Goal: Task Accomplishment & Management: Use online tool/utility

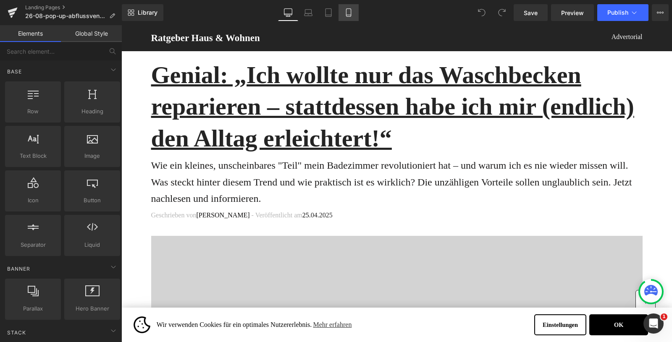
click at [346, 13] on icon at bounding box center [348, 13] width 5 height 8
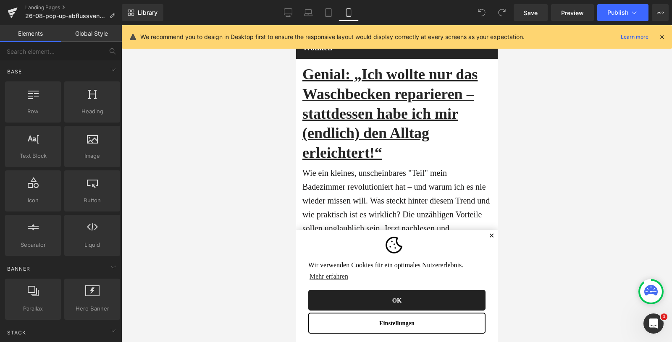
click at [399, 293] on button "OK" at bounding box center [396, 300] width 177 height 21
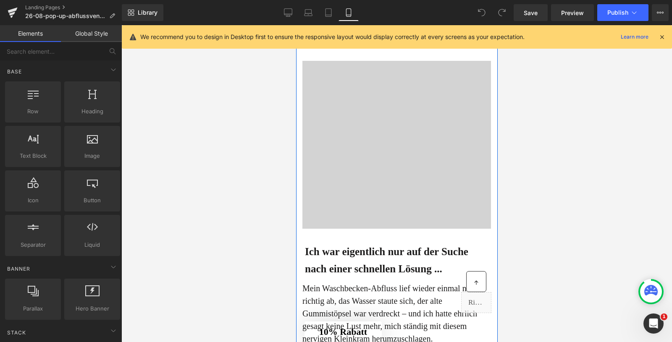
scroll to position [240, 0]
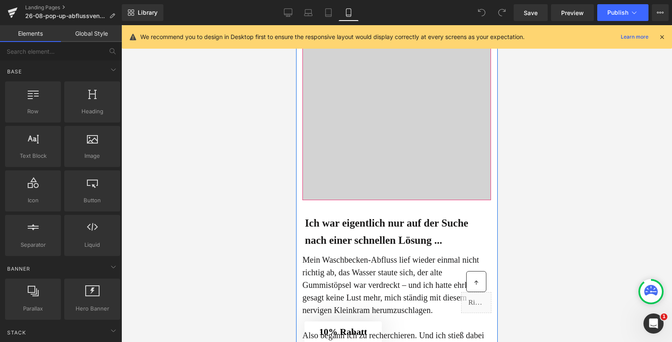
click at [385, 130] on div at bounding box center [396, 116] width 188 height 168
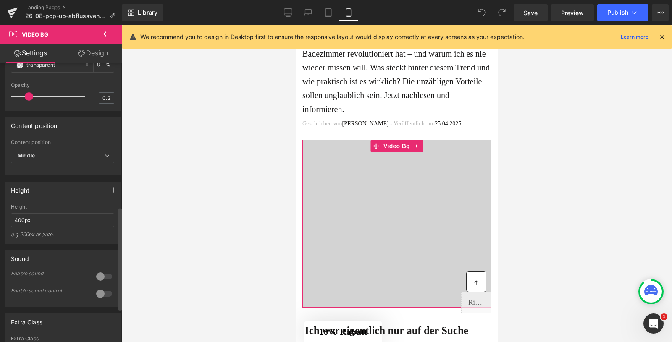
scroll to position [392, 0]
click at [18, 226] on input "400px" at bounding box center [62, 219] width 103 height 14
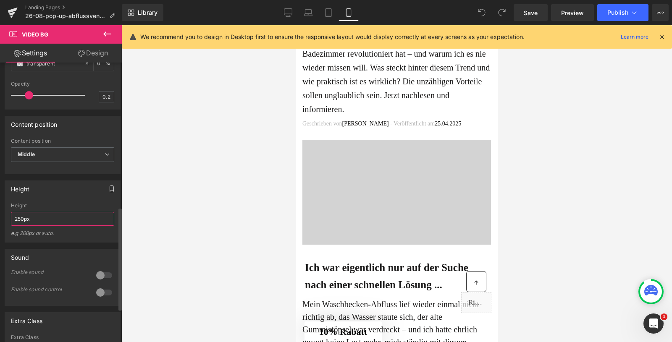
type input "250px"
click at [108, 192] on icon "button" at bounding box center [111, 189] width 7 height 7
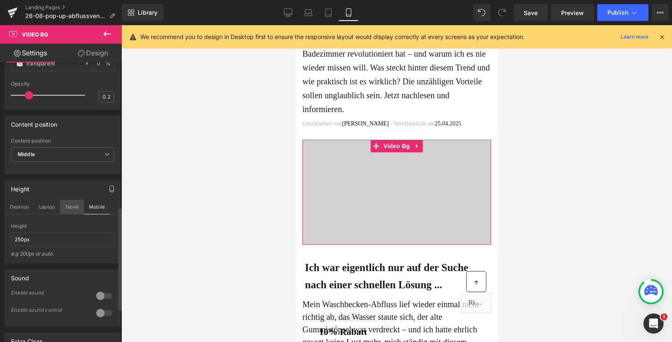
click at [69, 214] on button "Tablet" at bounding box center [72, 207] width 24 height 14
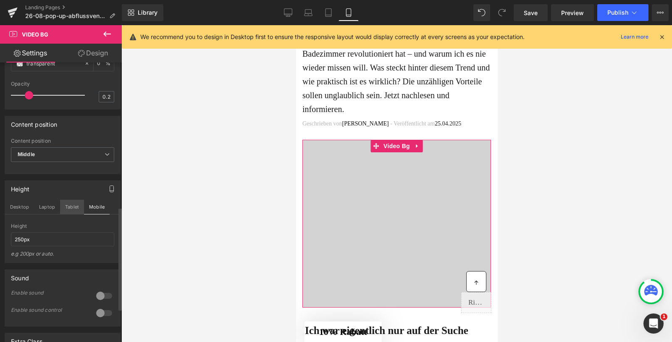
scroll to position [61, 0]
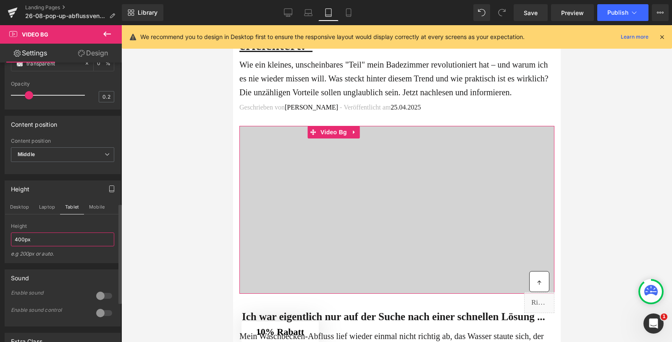
click at [18, 246] on input "400px" at bounding box center [62, 240] width 103 height 14
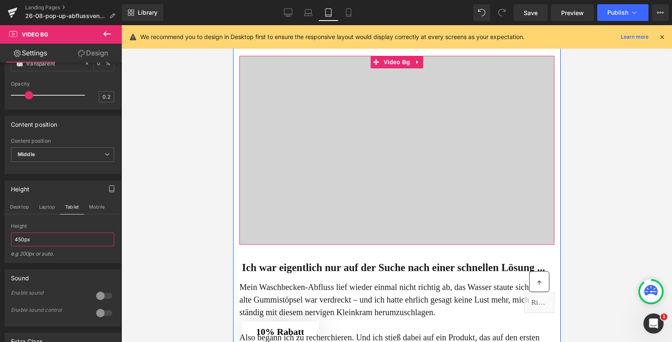
scroll to position [143, 0]
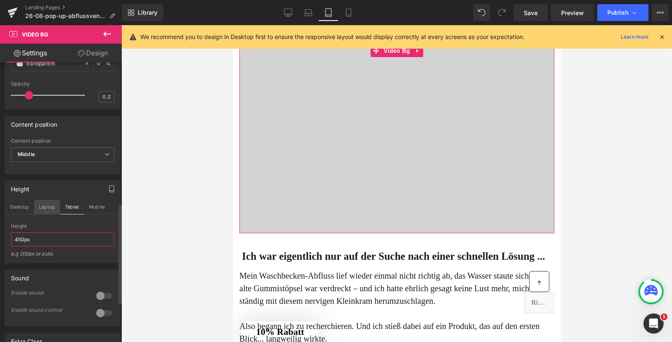
type input "450px"
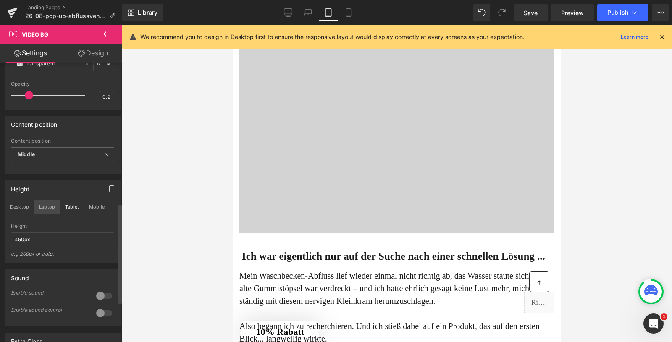
click at [47, 214] on button "Laptop" at bounding box center [47, 207] width 26 height 14
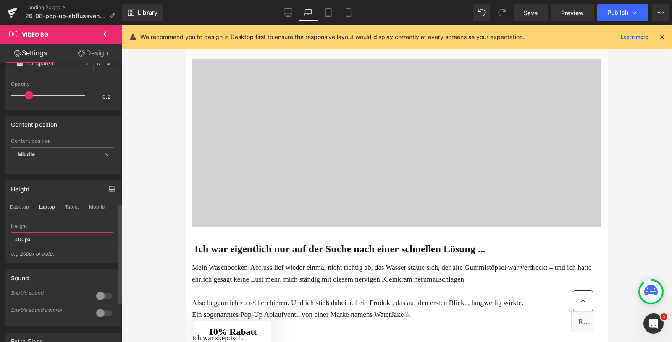
click at [24, 246] on input "400px" at bounding box center [62, 240] width 103 height 14
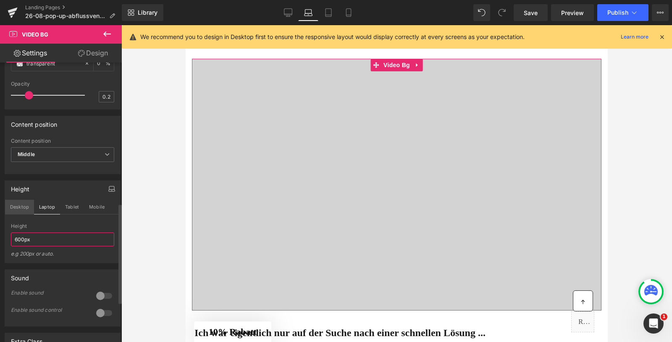
type input "600px"
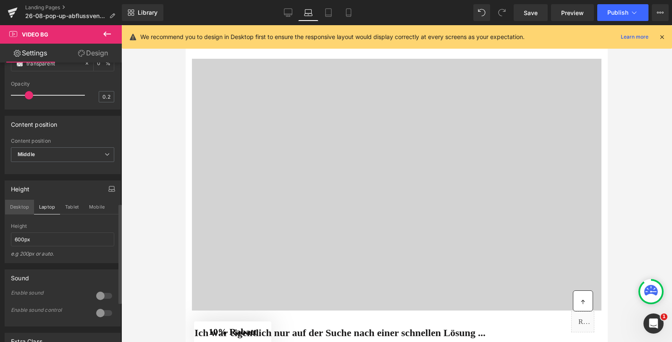
click at [19, 214] on button "Desktop" at bounding box center [19, 207] width 29 height 14
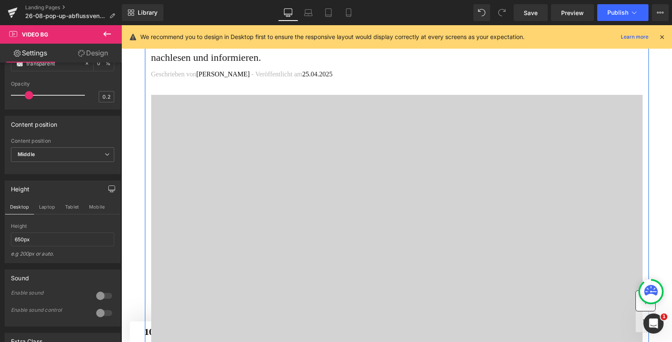
scroll to position [0, 0]
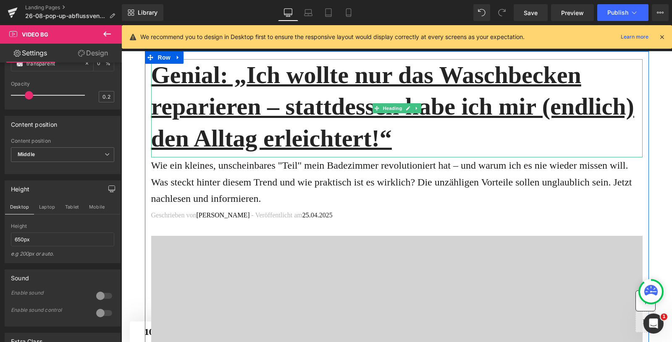
click at [313, 115] on u "Genial: „Ich wollte nur das Waschbecken reparieren – stattdessen habe ich mir (…" at bounding box center [392, 106] width 483 height 91
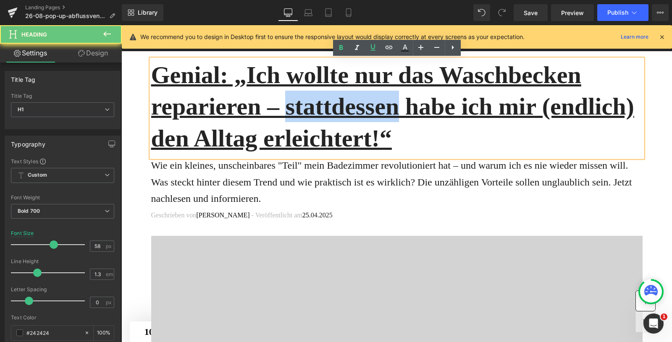
click at [313, 115] on u "Genial: „Ich wollte nur das Waschbecken reparieren – stattdessen habe ich mir (…" at bounding box center [392, 106] width 483 height 91
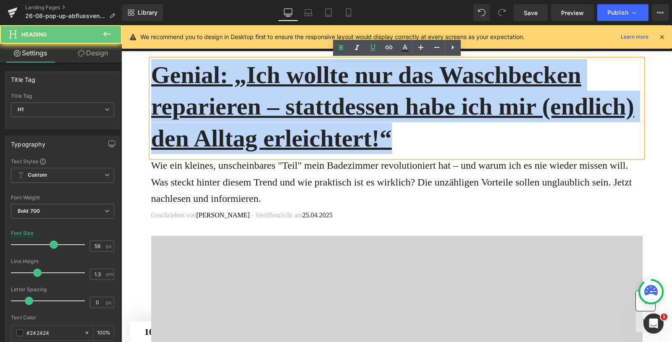
click at [313, 115] on u "Genial: „Ich wollte nur das Waschbecken reparieren – stattdessen habe ich mir (…" at bounding box center [392, 106] width 483 height 91
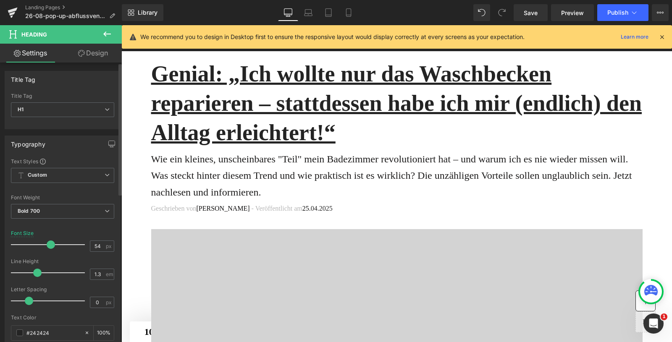
type input "55"
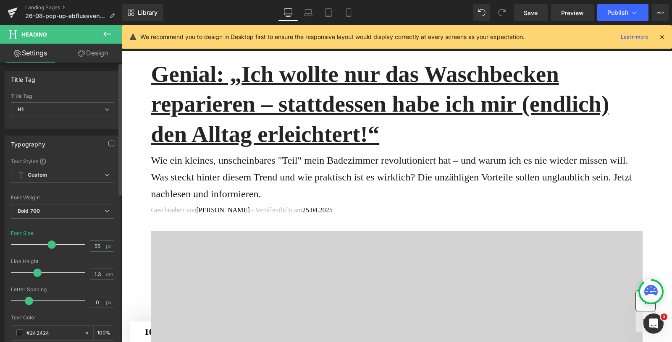
click at [50, 241] on span at bounding box center [51, 244] width 8 height 8
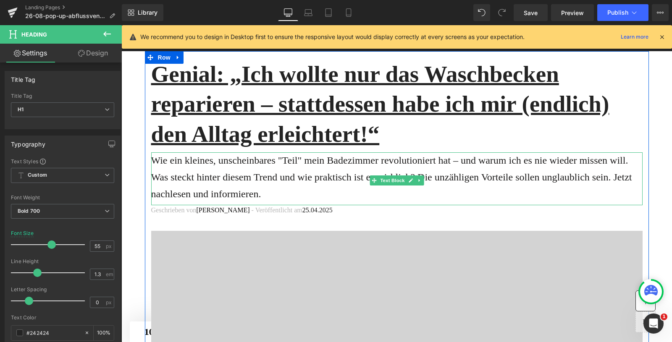
click at [303, 164] on p "Wie ein kleines, unscheinbares "Teil" mein Badezimmer revolutioniert hat – und …" at bounding box center [396, 177] width 491 height 50
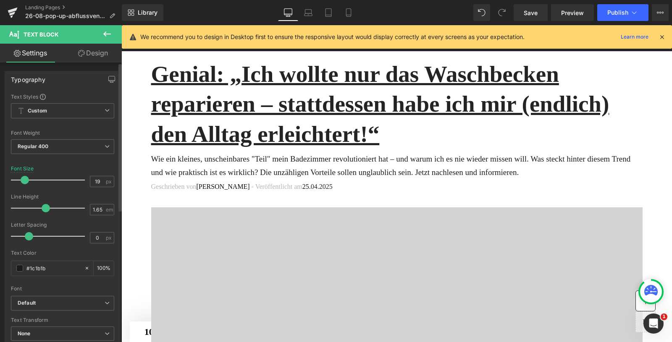
click at [24, 181] on span at bounding box center [25, 180] width 8 height 8
click at [347, 13] on icon at bounding box center [348, 12] width 8 height 8
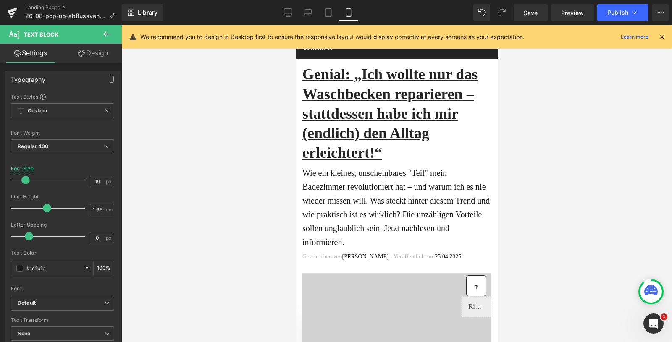
type input "20"
type input "100"
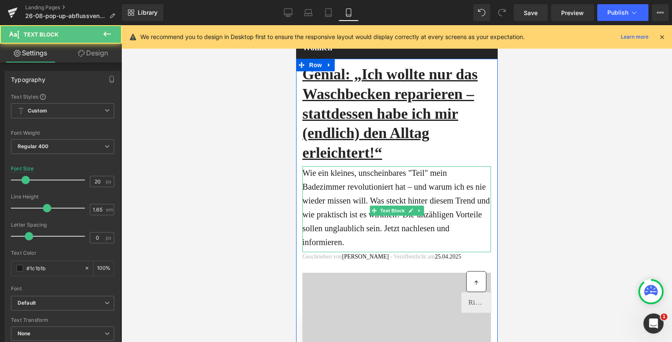
click at [343, 193] on p "Wie ein kleines, unscheinbares "Teil" mein Badezimmer revolutioniert hat – und …" at bounding box center [396, 207] width 188 height 83
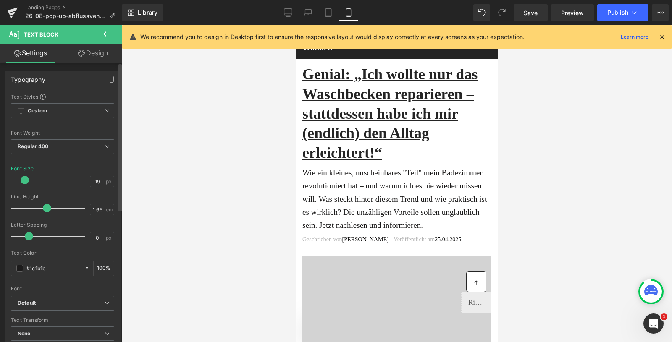
click at [25, 180] on span at bounding box center [25, 180] width 8 height 8
click at [327, 13] on icon at bounding box center [328, 12] width 8 height 8
type input "20"
type input "100"
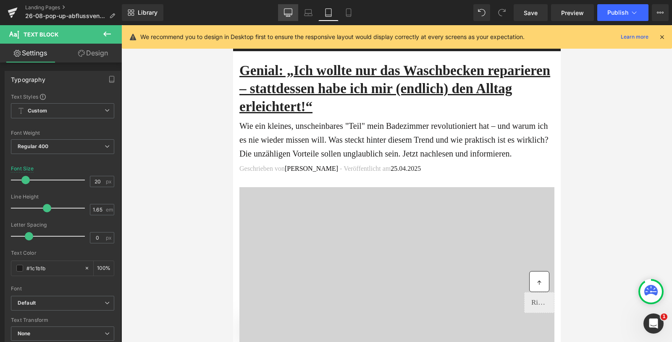
click at [290, 10] on icon at bounding box center [288, 12] width 8 height 8
type input "19"
type input "100"
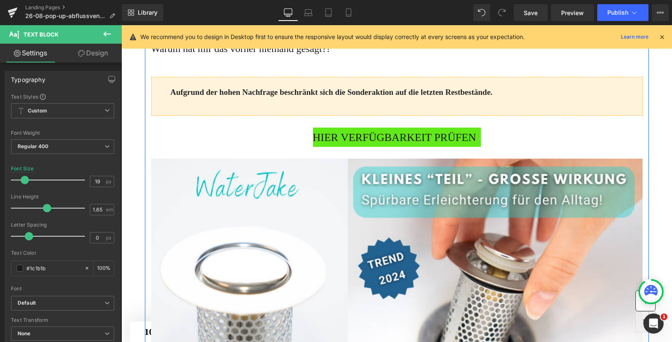
scroll to position [1765, 0]
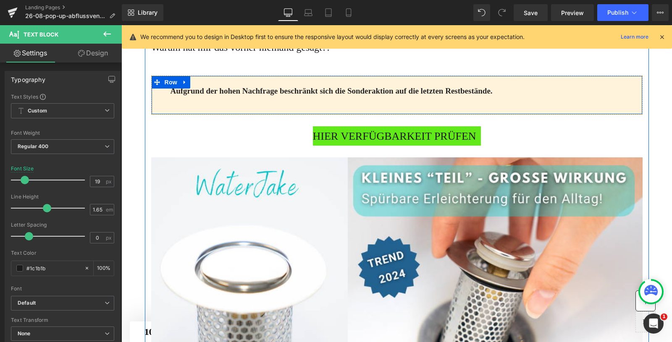
click at [341, 115] on div "Aufgrund der hohen Nachfrage beschränkt sich die Sonderaktion auf die letzten R…" at bounding box center [396, 95] width 491 height 39
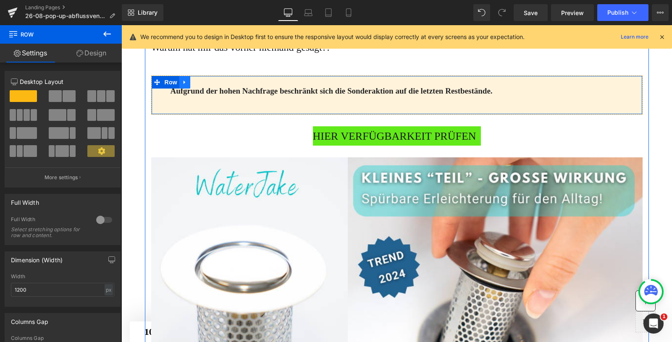
click at [186, 86] on icon at bounding box center [185, 82] width 6 height 6
click at [193, 85] on icon at bounding box center [196, 82] width 6 height 6
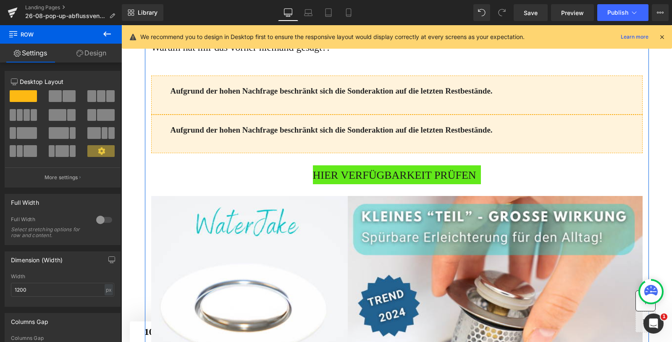
click at [353, 185] on span "HIER VERFÜGBARKEIT PRÜFEN" at bounding box center [394, 176] width 163 height 18
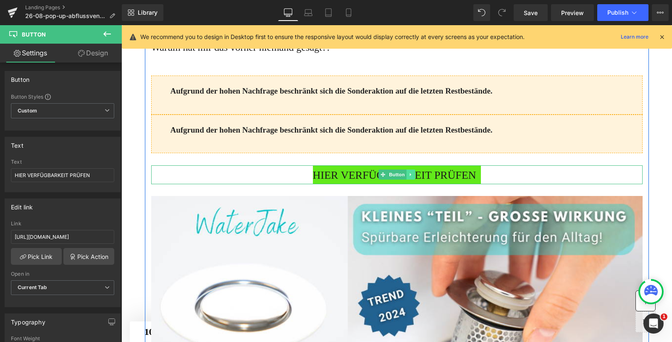
click at [411, 177] on icon at bounding box center [410, 174] width 5 height 5
click at [405, 177] on icon at bounding box center [406, 174] width 5 height 5
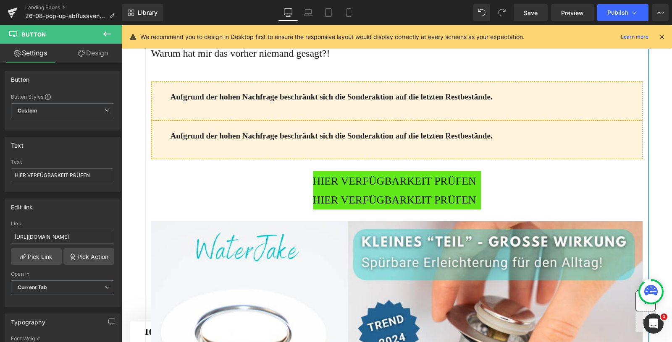
scroll to position [1755, 0]
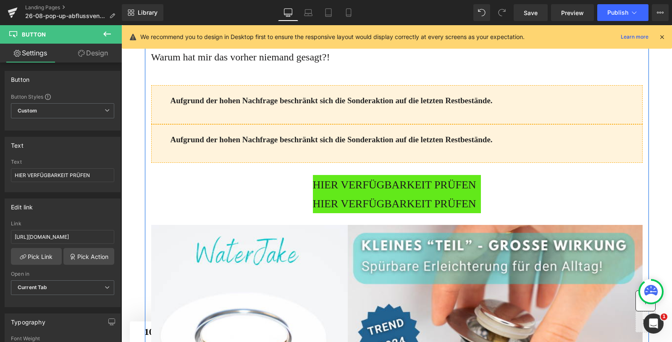
click at [216, 163] on div "Aufgrund der hohen Nachfrage beschränkt sich die Sonderaktion auf die letzten R…" at bounding box center [396, 143] width 491 height 39
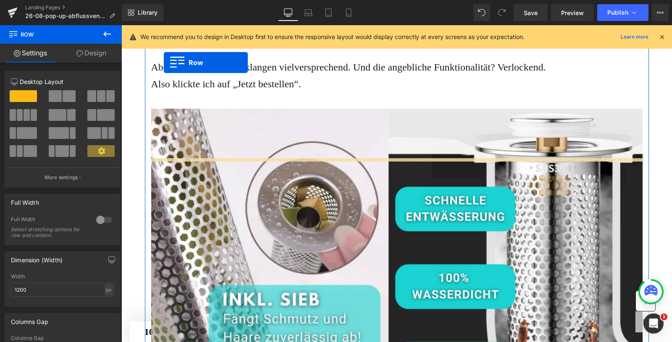
scroll to position [588, 0]
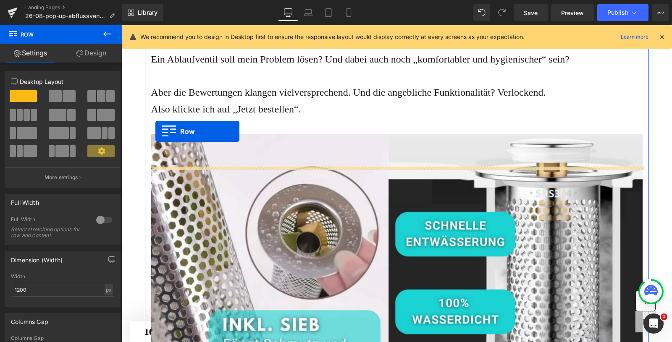
drag, startPoint x: 155, startPoint y: 188, endPoint x: 155, endPoint y: 132, distance: 56.7
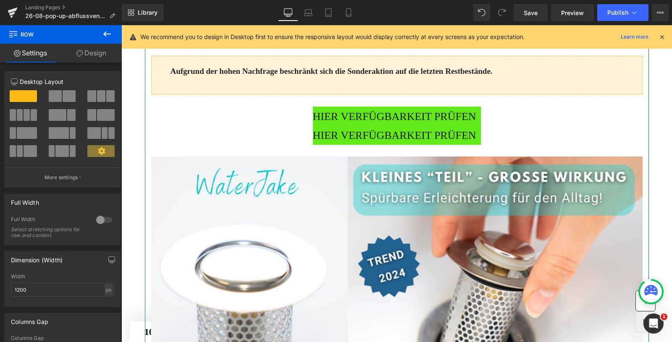
scroll to position [1813, 0]
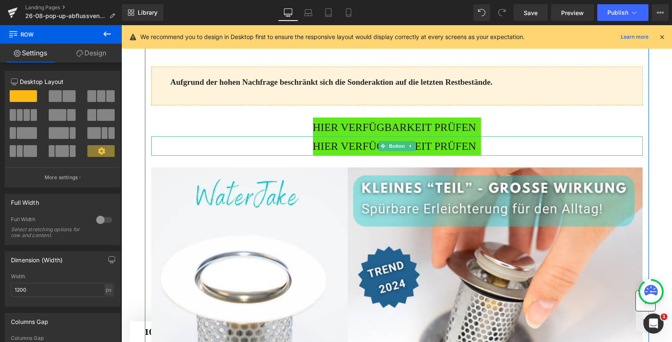
click at [361, 156] on span "HIER VERFÜGBARKEIT PRÜFEN" at bounding box center [394, 147] width 163 height 18
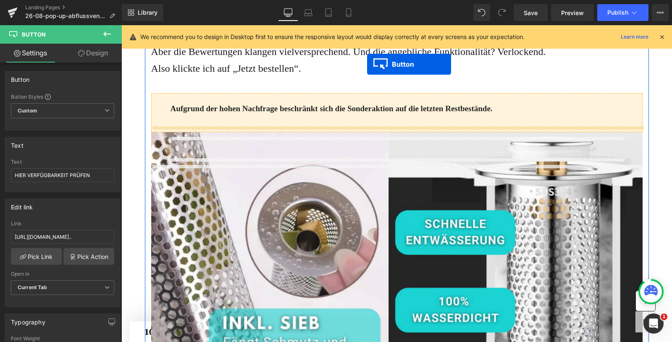
scroll to position [587, 0]
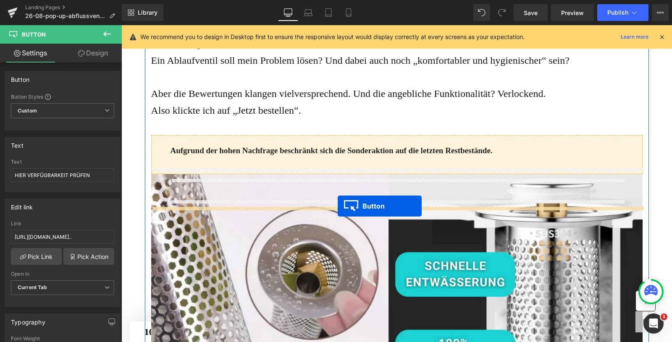
drag, startPoint x: 381, startPoint y: 231, endPoint x: 337, endPoint y: 206, distance: 50.2
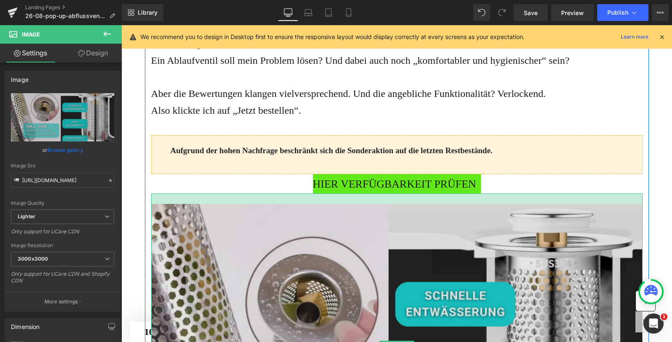
drag, startPoint x: 352, startPoint y: 246, endPoint x: 353, endPoint y: 257, distance: 11.0
click at [353, 257] on div "Image" at bounding box center [396, 345] width 491 height 305
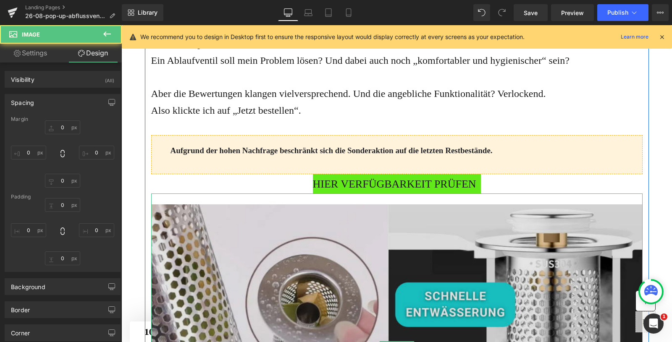
type input "0"
type input "26"
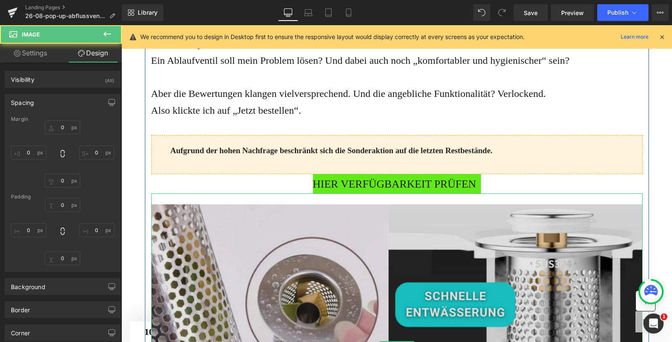
type input "0"
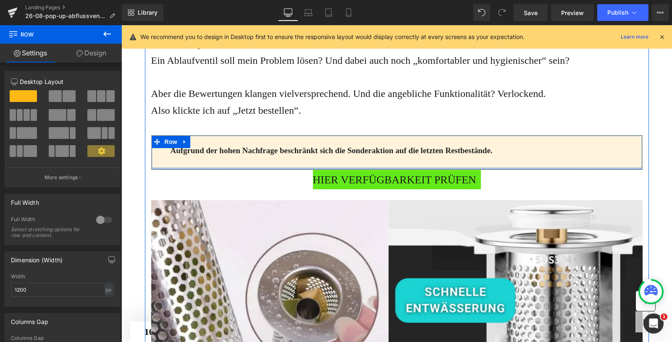
drag, startPoint x: 352, startPoint y: 206, endPoint x: 353, endPoint y: 201, distance: 4.4
click at [353, 170] on div at bounding box center [397, 168] width 490 height 2
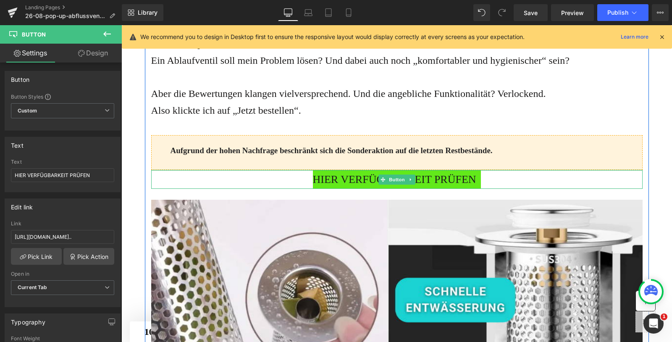
click at [351, 171] on div at bounding box center [396, 170] width 491 height 1
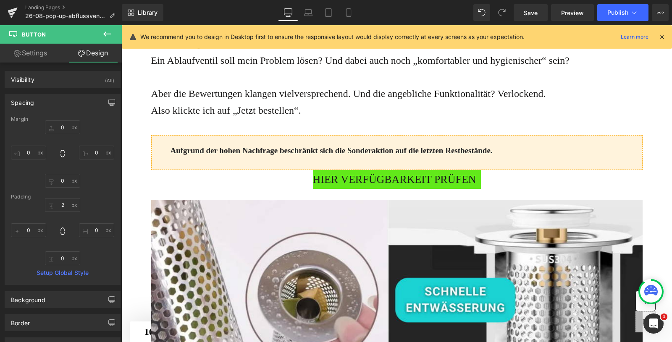
click at [112, 34] on icon at bounding box center [107, 34] width 10 height 10
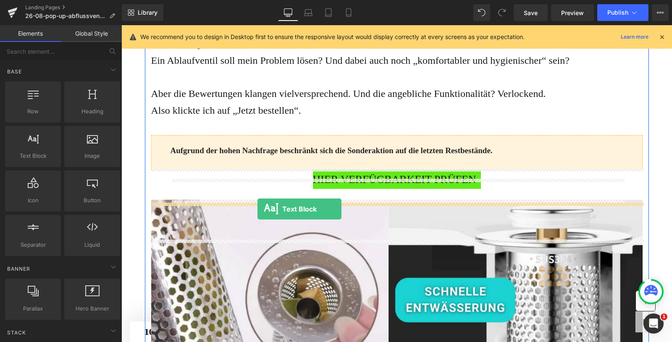
drag, startPoint x: 154, startPoint y: 171, endPoint x: 257, endPoint y: 209, distance: 110.3
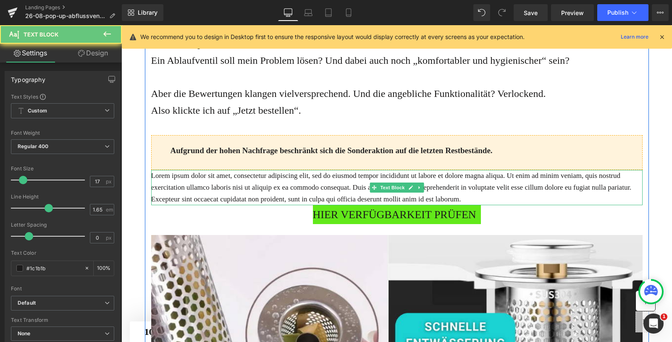
click at [272, 205] on p "Lorem ipsum dolor sit amet, consectetur adipiscing elit, sed do eiusmod tempor …" at bounding box center [396, 187] width 491 height 35
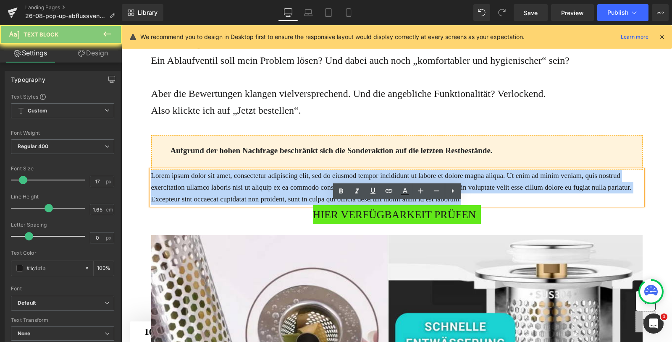
click at [272, 205] on p "Lorem ipsum dolor sit amet, consectetur adipiscing elit, sed do eiusmod tempor …" at bounding box center [396, 187] width 491 height 35
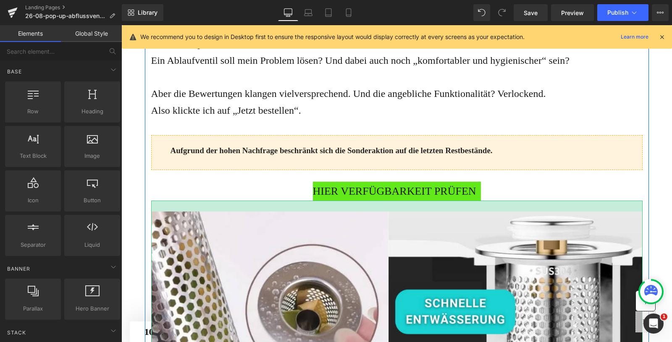
click at [332, 201] on span "HIER VERFÜGBARKEIT PRÜFEN" at bounding box center [394, 192] width 163 height 18
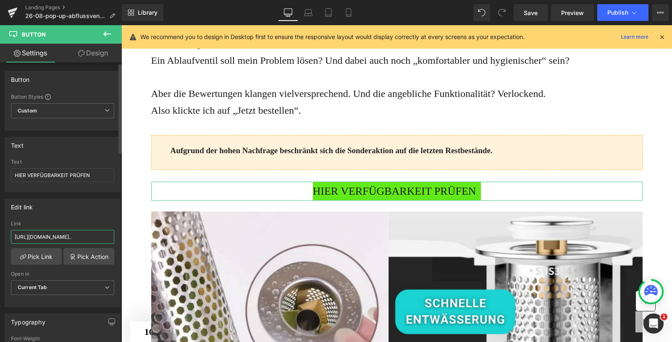
click at [48, 233] on input "https://www.waterjake.de/products/waterjake-pop-up-ablaufventil-gratis-trockent…" at bounding box center [62, 237] width 103 height 14
type input "[URL][DOMAIN_NAME]"
click at [29, 256] on link "Pick Link" at bounding box center [36, 256] width 51 height 17
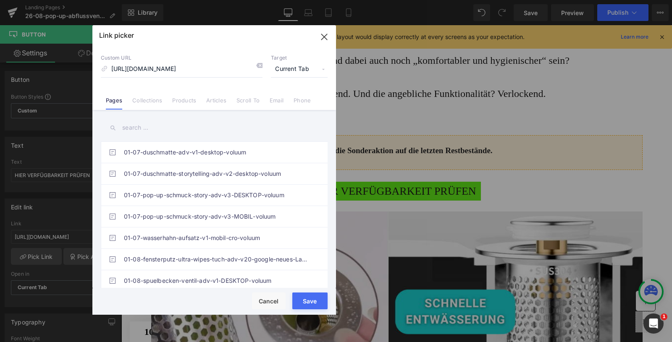
click at [308, 300] on button "Save" at bounding box center [309, 301] width 35 height 17
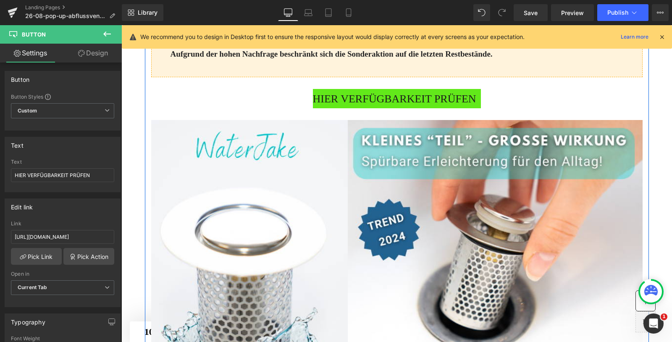
scroll to position [1882, 0]
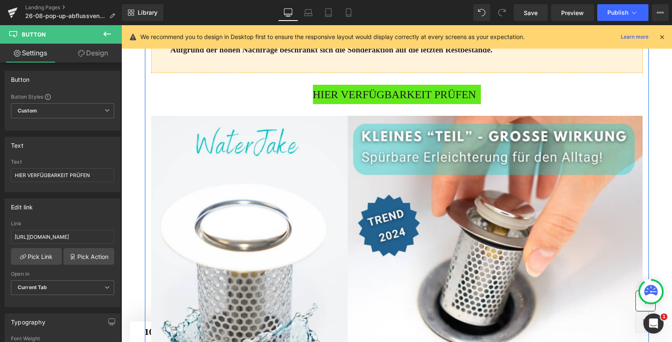
click at [373, 104] on div "HIER VERFÜGBARKEIT PRÜFEN Button" at bounding box center [396, 94] width 491 height 19
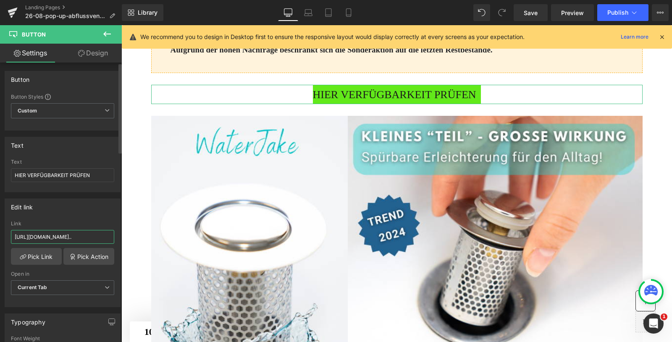
click at [68, 238] on input "https://www.waterjake.de/products/waterjake-pop-up-ablaufventil-gratis-trockent…" at bounding box center [62, 237] width 103 height 14
type input "[URL][DOMAIN_NAME]"
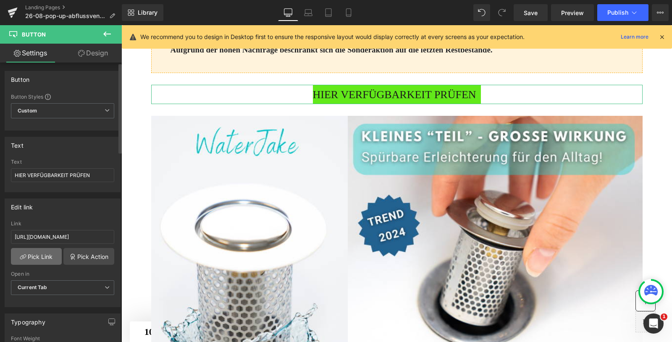
click at [26, 259] on link "Pick Link" at bounding box center [36, 256] width 51 height 17
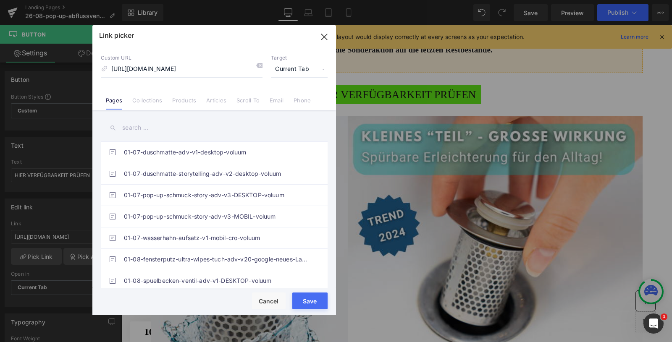
click at [316, 300] on button "Save" at bounding box center [309, 301] width 35 height 17
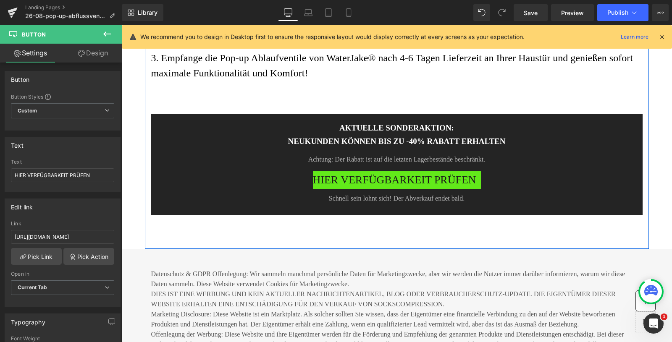
scroll to position [4091, 0]
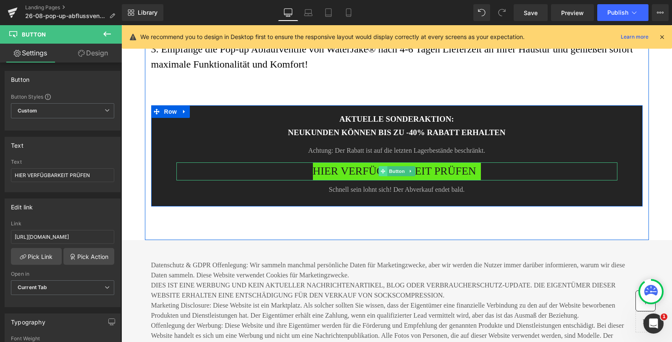
click at [384, 174] on icon at bounding box center [382, 171] width 5 height 5
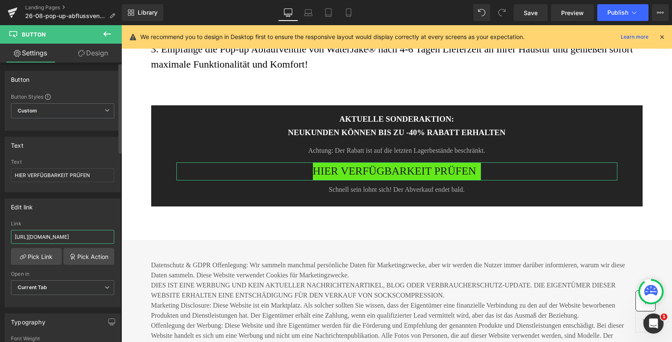
click at [68, 238] on input "https://www.waterjake.de/products/waterjake-pop-up-ablaufventil-gratis-trockent…" at bounding box center [62, 237] width 103 height 14
paste input "shop.waterjake.de/click"
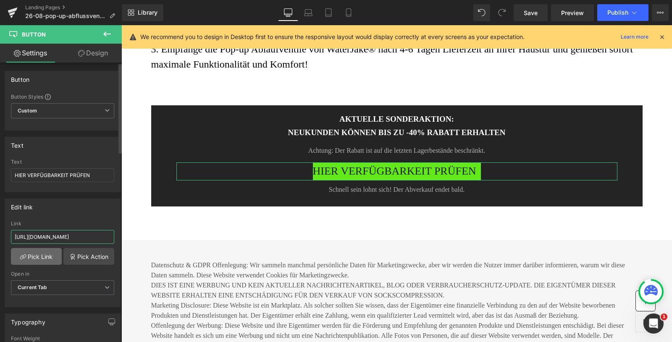
type input "[URL][DOMAIN_NAME]"
click at [38, 253] on link "Pick Link" at bounding box center [36, 256] width 51 height 17
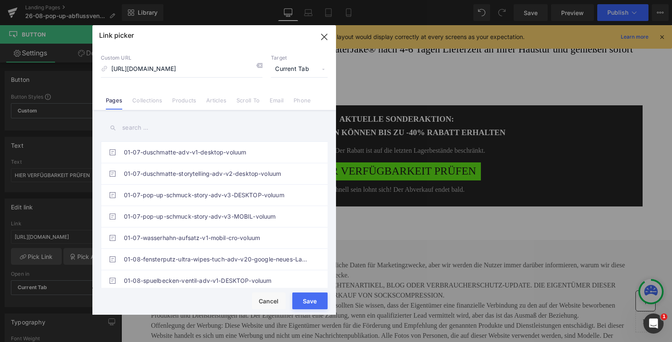
click at [311, 303] on button "Save" at bounding box center [309, 301] width 35 height 17
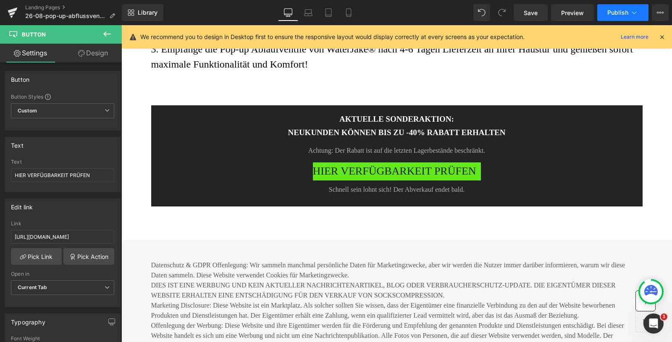
click at [625, 17] on button "Publish" at bounding box center [622, 12] width 51 height 17
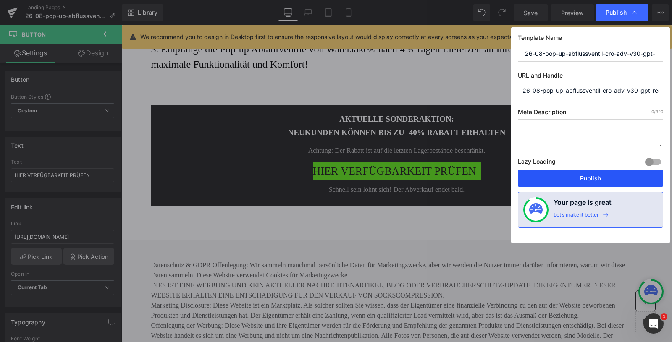
click at [591, 175] on button "Publish" at bounding box center [589, 178] width 145 height 17
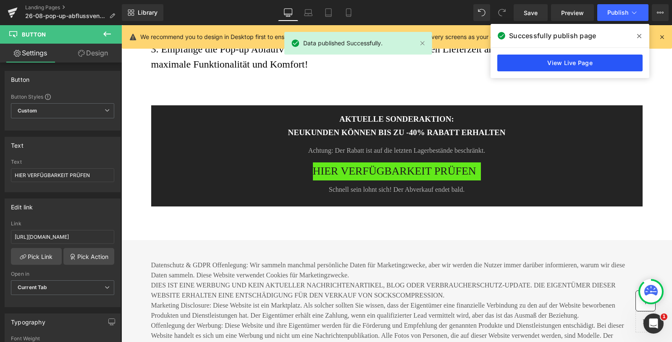
click at [580, 60] on link "View Live Page" at bounding box center [569, 63] width 145 height 17
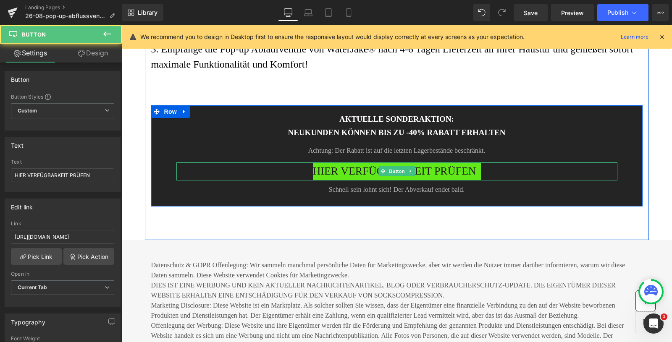
click at [345, 180] on span "HIER VERFÜGBARKEIT PRÜFEN" at bounding box center [394, 171] width 163 height 18
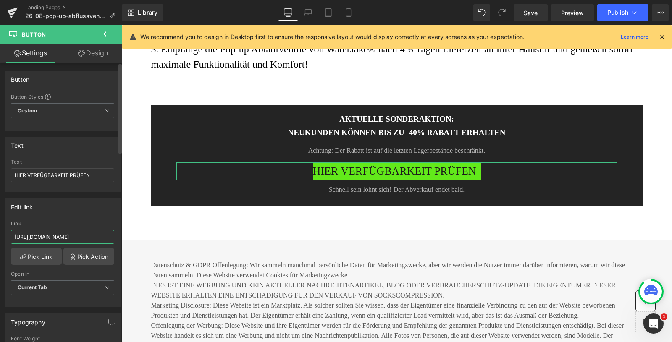
click at [35, 237] on input "[URL][DOMAIN_NAME]" at bounding box center [62, 237] width 103 height 14
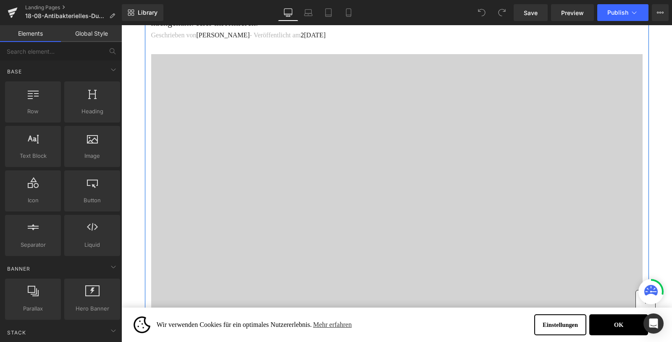
scroll to position [178, 0]
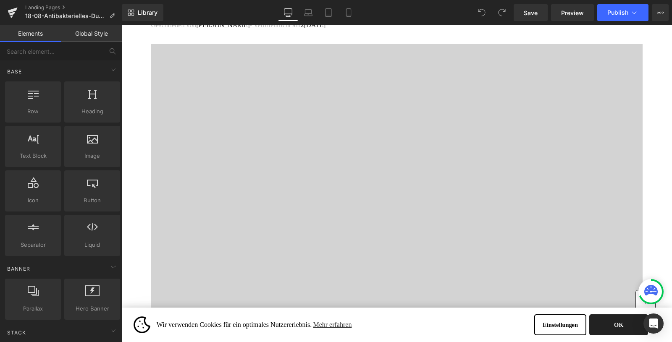
click at [607, 319] on button "OK" at bounding box center [618, 324] width 59 height 21
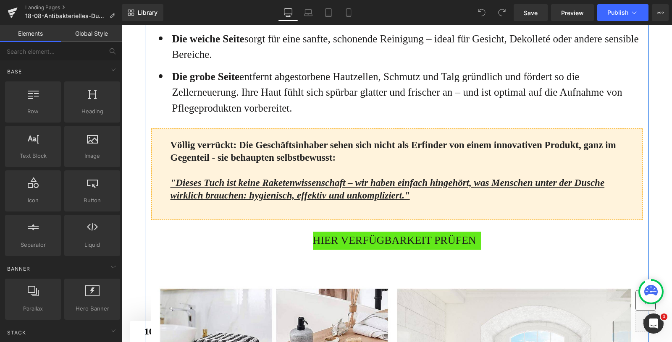
scroll to position [896, 0]
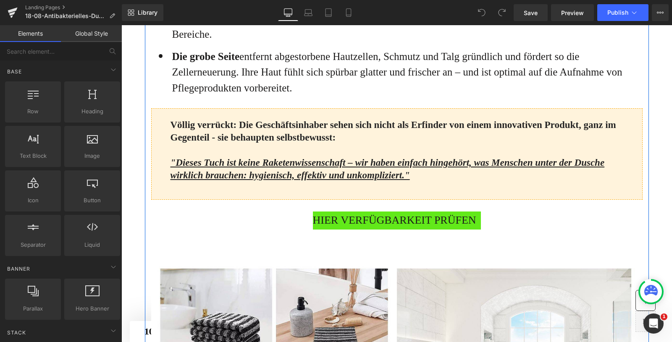
click at [383, 230] on div "HIER VERFÜGBARKEIT PRÜFEN Button" at bounding box center [396, 221] width 491 height 18
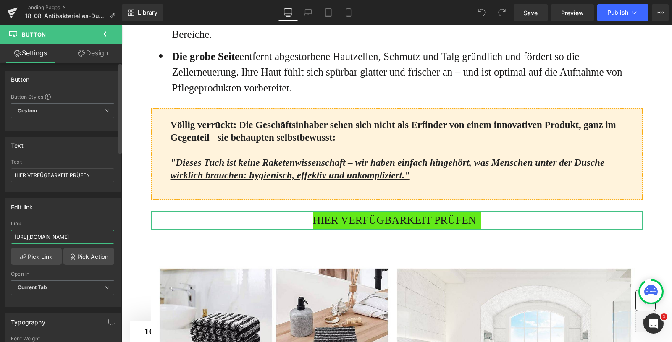
click at [55, 237] on input "[URL][DOMAIN_NAME]" at bounding box center [62, 237] width 103 height 14
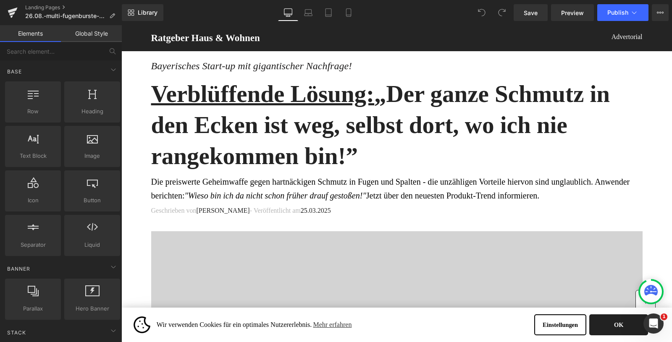
click at [616, 325] on button "OK" at bounding box center [618, 324] width 59 height 21
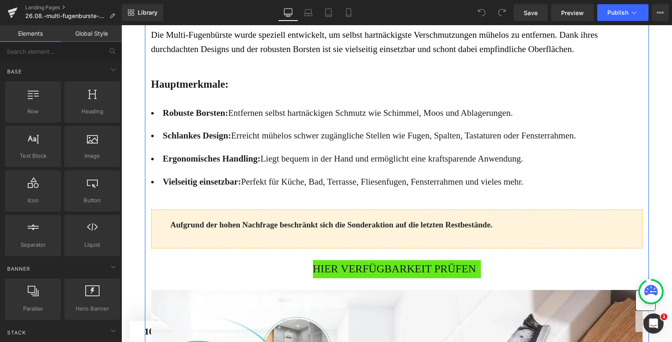
scroll to position [747, 0]
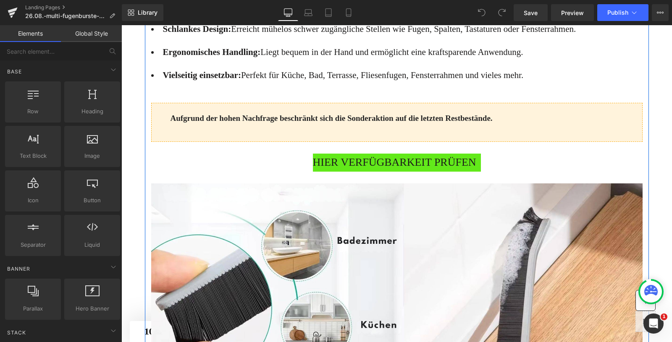
click at [360, 172] on span "HIER VERFÜGBARKEIT PRÜFEN" at bounding box center [394, 163] width 163 height 18
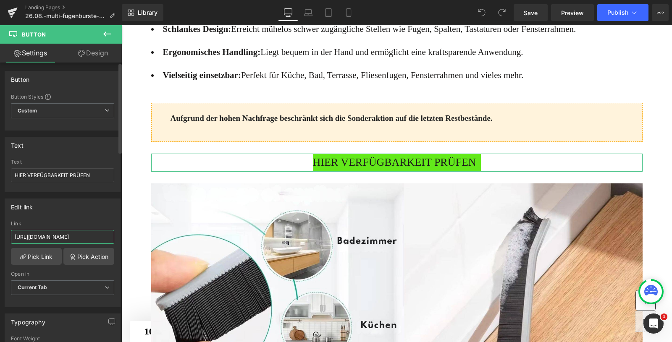
click at [33, 235] on input "https://erizedopentlets.com/click" at bounding box center [62, 237] width 103 height 14
type input "https://shop.waterjake.de/click"
click at [34, 257] on link "Pick Link" at bounding box center [36, 256] width 51 height 17
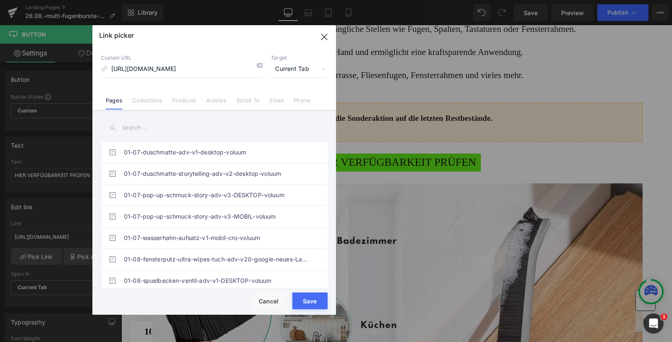
click at [316, 303] on button "Save" at bounding box center [309, 301] width 35 height 17
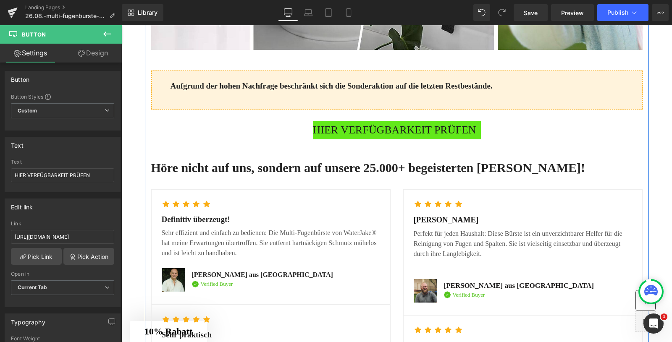
scroll to position [2987, 0]
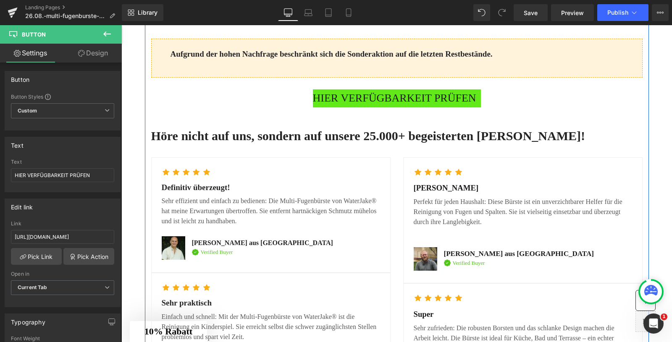
click at [378, 107] on span "HIER VERFÜGBARKEIT PRÜFEN" at bounding box center [394, 98] width 163 height 18
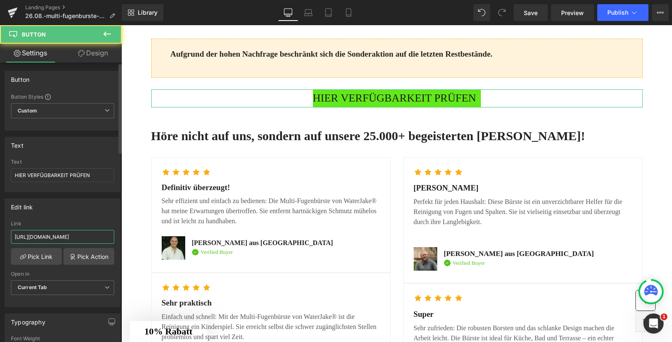
click at [53, 236] on input "https://erizedopentlets.com/click" at bounding box center [62, 237] width 103 height 14
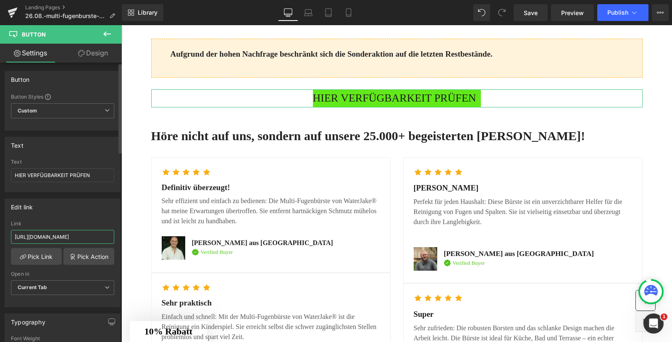
click at [53, 236] on input "https://erizedopentlets.com/click" at bounding box center [62, 237] width 103 height 14
paste input "shop.waterjake.de"
type input "[URL][DOMAIN_NAME]"
click at [37, 256] on link "Pick Link" at bounding box center [36, 256] width 51 height 17
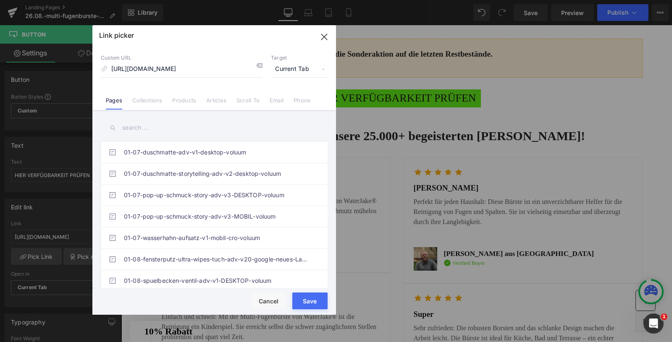
click at [309, 303] on button "Save" at bounding box center [309, 301] width 35 height 17
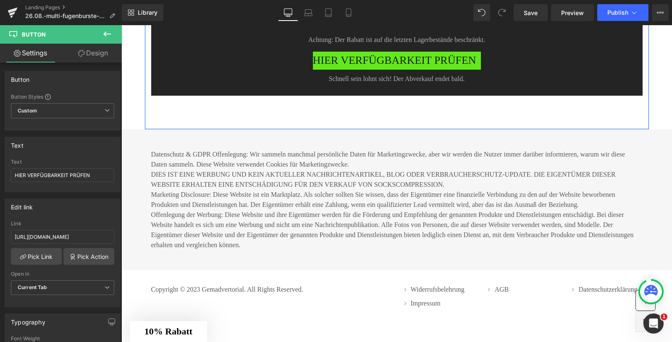
scroll to position [4314, 0]
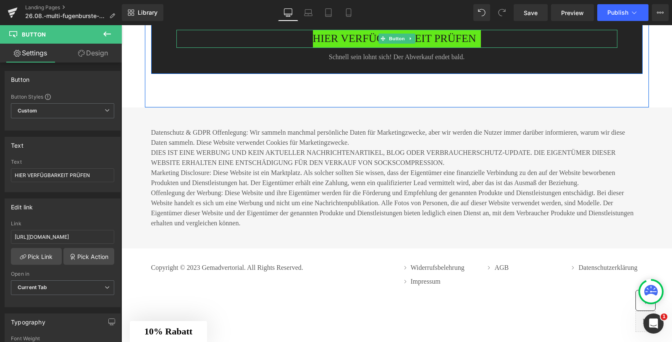
click at [368, 48] on span "HIER VERFÜGBARKEIT PRÜFEN" at bounding box center [394, 39] width 163 height 18
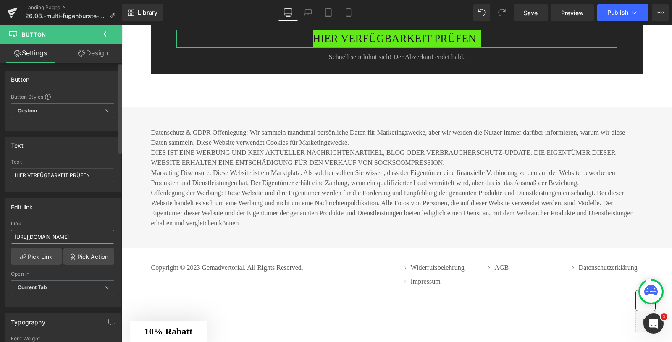
click at [55, 234] on input "https://erizedopentlets.com/click" at bounding box center [62, 237] width 103 height 14
paste input "shop.waterjake.de"
type input "[URL][DOMAIN_NAME]"
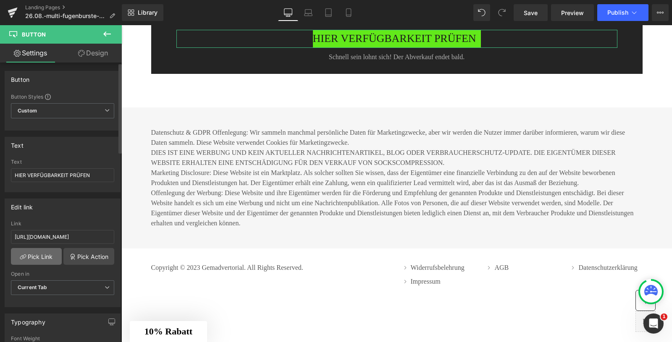
click at [38, 255] on link "Pick Link" at bounding box center [36, 256] width 51 height 17
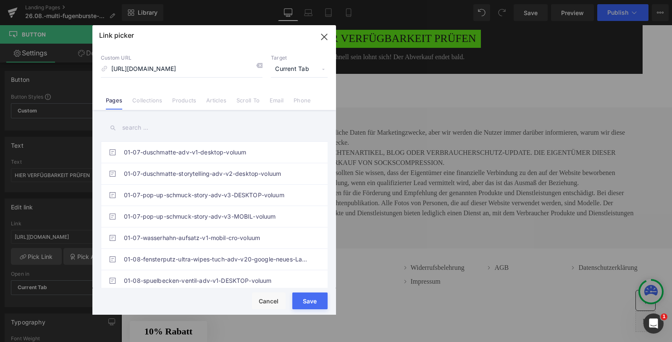
click at [0, 0] on button "Save" at bounding box center [0, 0] width 0 height 0
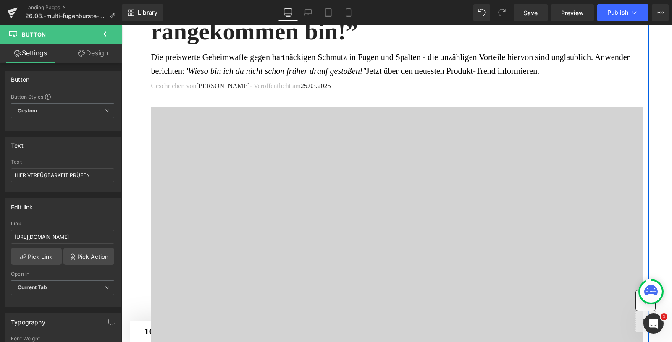
scroll to position [126, 0]
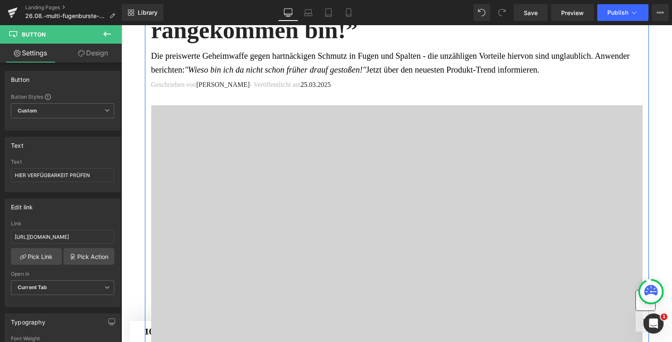
click at [358, 152] on div at bounding box center [396, 241] width 491 height 273
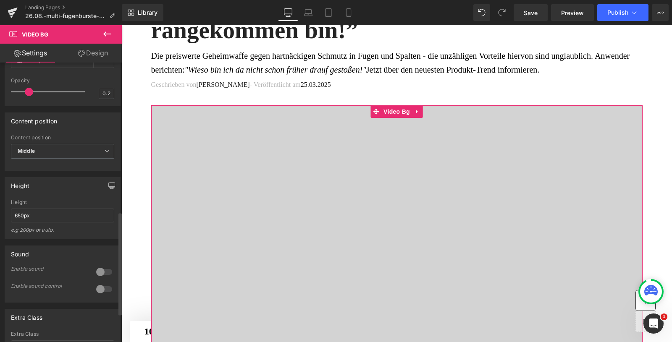
scroll to position [407, 0]
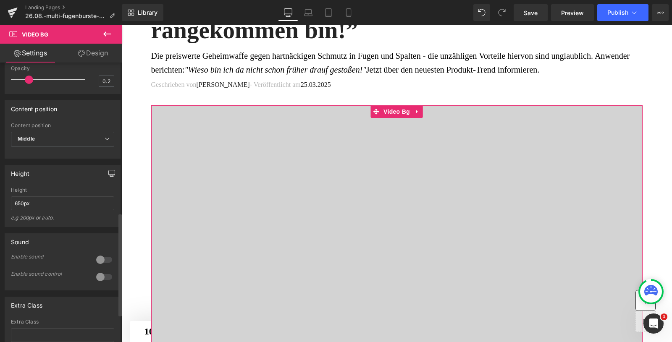
click at [108, 177] on icon "button" at bounding box center [111, 173] width 7 height 7
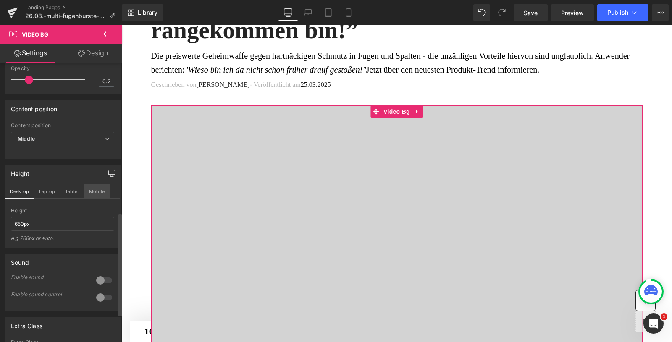
click at [91, 199] on button "Mobile" at bounding box center [97, 191] width 26 height 14
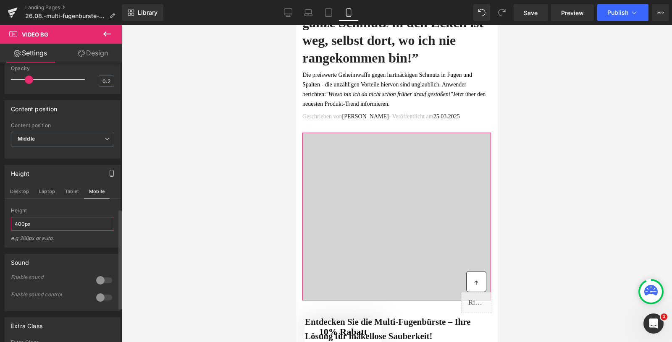
click at [16, 231] on input "400px" at bounding box center [62, 224] width 103 height 14
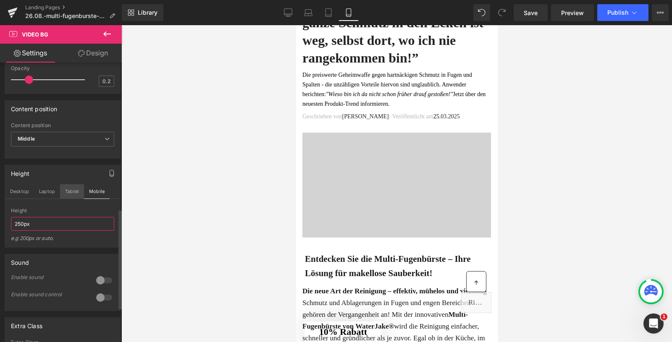
type input "250px"
click at [72, 199] on button "Tablet" at bounding box center [72, 191] width 24 height 14
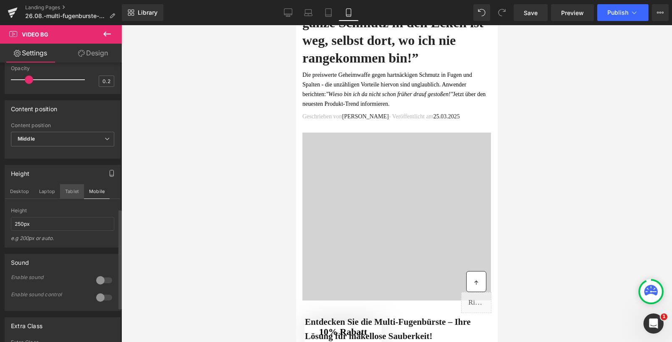
scroll to position [84, 0]
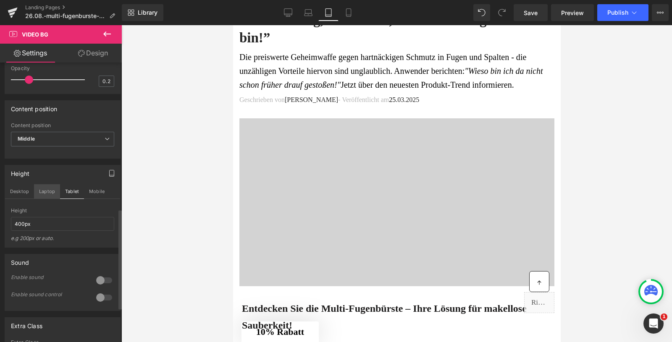
click at [47, 199] on button "Laptop" at bounding box center [47, 191] width 26 height 14
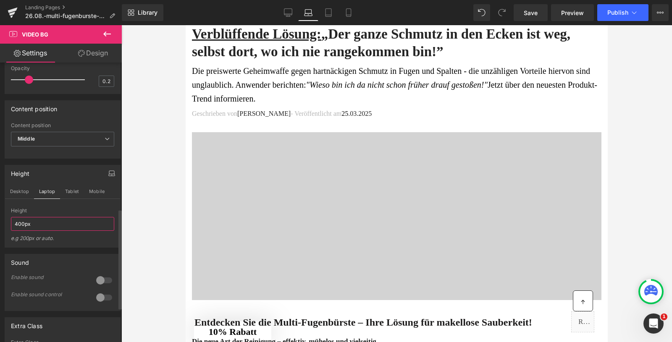
click at [37, 231] on input "400px" at bounding box center [62, 224] width 103 height 14
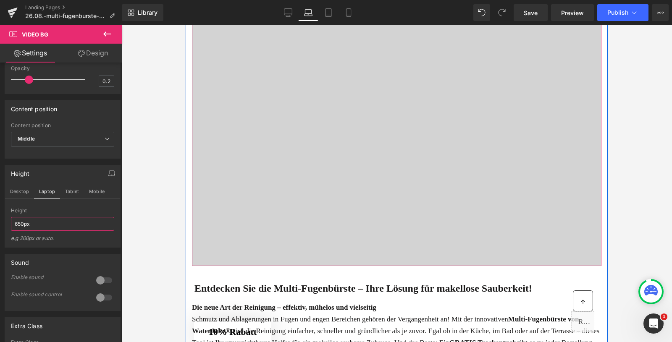
scroll to position [220, 0]
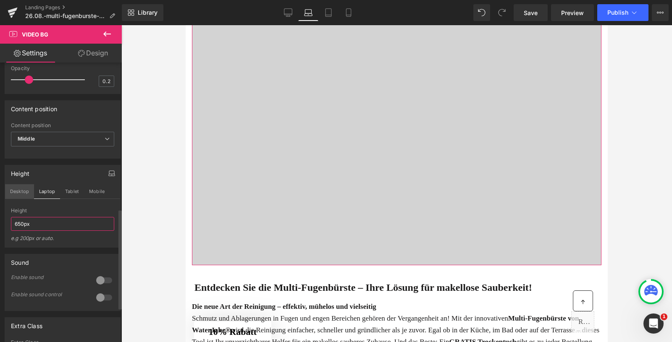
type input "650px"
click at [17, 199] on button "Desktop" at bounding box center [19, 191] width 29 height 14
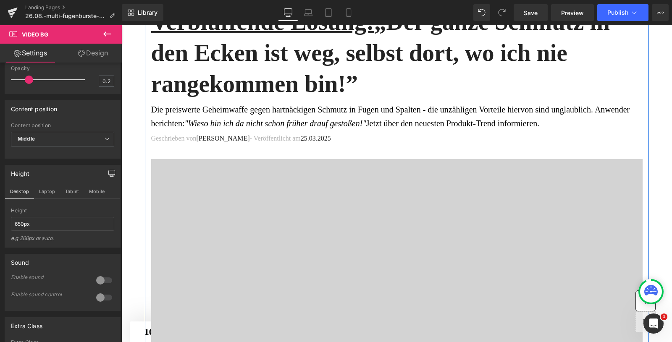
scroll to position [0, 0]
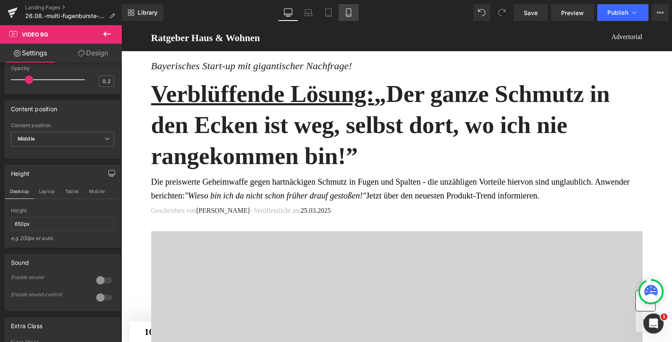
click at [349, 8] on link "Mobile" at bounding box center [348, 12] width 20 height 17
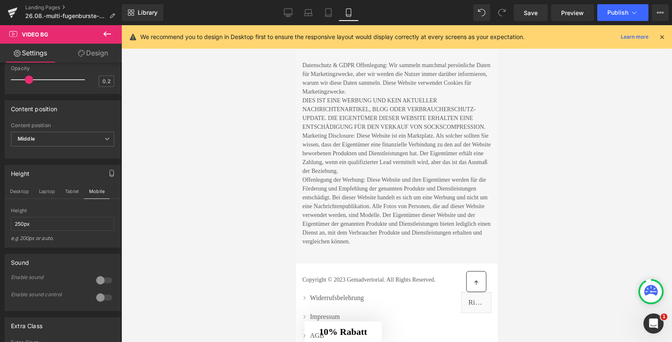
scroll to position [3709, 0]
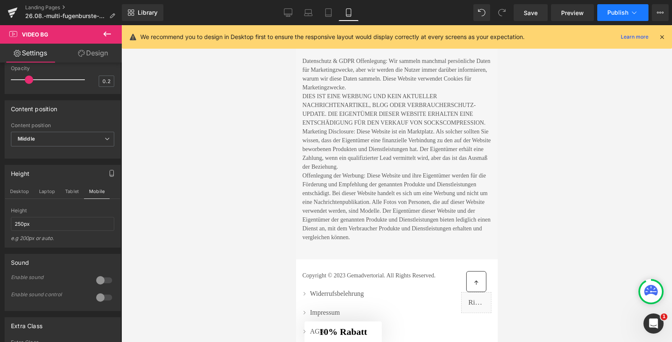
click at [605, 20] on button "Publish" at bounding box center [622, 12] width 51 height 17
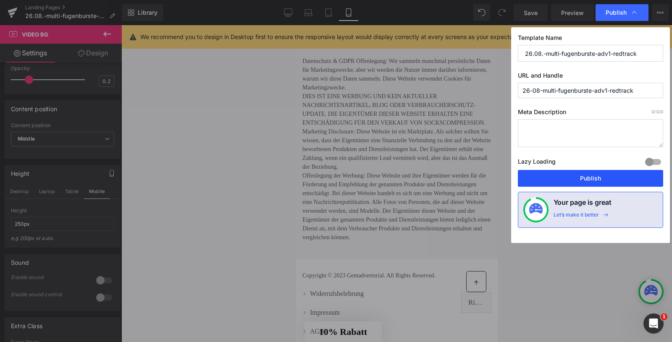
click at [0, 0] on button "Publish" at bounding box center [0, 0] width 0 height 0
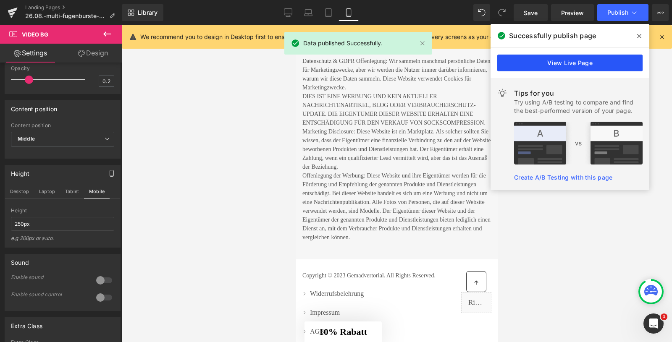
click at [0, 0] on link "View Live Page" at bounding box center [0, 0] width 0 height 0
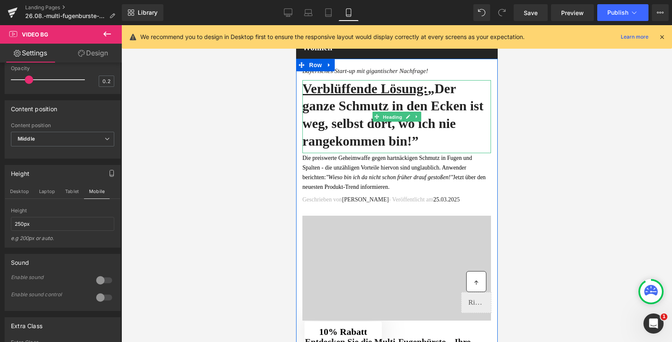
click at [381, 120] on span "Heading" at bounding box center [391, 117] width 23 height 10
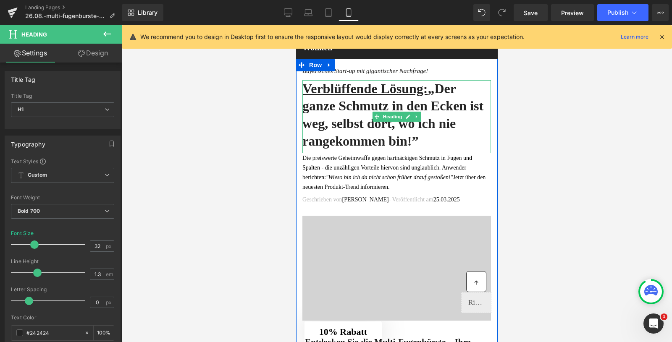
click at [358, 128] on h1 "Verblüffende Lösung: „Der ganze Schmutz in den Ecken ist weg, selbst dort, wo i…" at bounding box center [396, 115] width 188 height 70
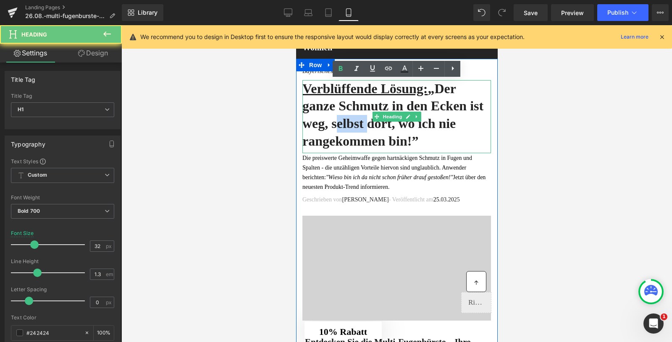
click at [358, 128] on h1 "Verblüffende Lösung: „Der ganze Schmutz in den Ecken ist weg, selbst dort, wo i…" at bounding box center [396, 115] width 188 height 70
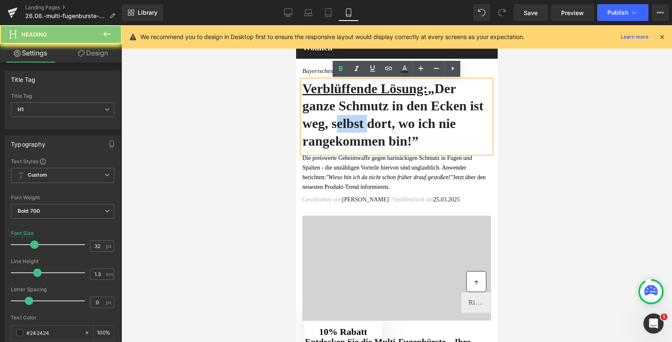
click at [393, 132] on h1 "Verblüffende Lösung: „Der ganze Schmutz in den Ecken ist weg, selbst dort, wo i…" at bounding box center [396, 115] width 188 height 70
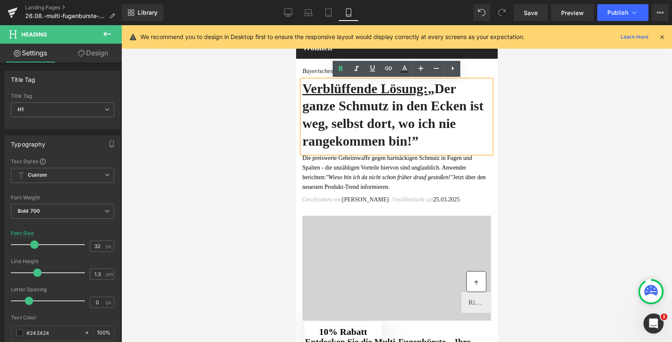
drag, startPoint x: 457, startPoint y: 137, endPoint x: 444, endPoint y: 93, distance: 46.4
click at [444, 93] on h1 "Verblüffende Lösung: „Der ganze Schmutz in den Ecken ist weg, selbst dort, wo i…" at bounding box center [396, 115] width 188 height 70
paste div
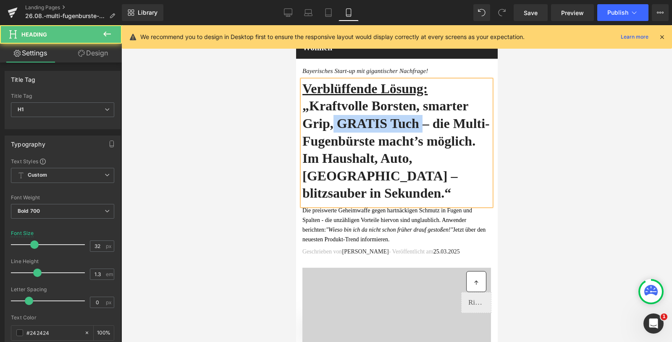
drag, startPoint x: 480, startPoint y: 123, endPoint x: 385, endPoint y: 125, distance: 94.9
click at [384, 125] on h1 "Verblüffende Lösung: „Kraftvolle Borsten, smarter Grip, GRATIS Tuch – die Multi…" at bounding box center [396, 141] width 188 height 122
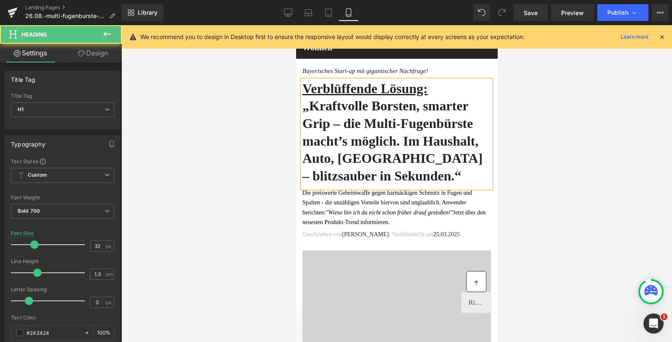
click at [416, 125] on h1 "Verblüffende Lösung: „Kraftvolle Borsten, smarter Grip – die Multi-Fugenbürste …" at bounding box center [396, 132] width 188 height 105
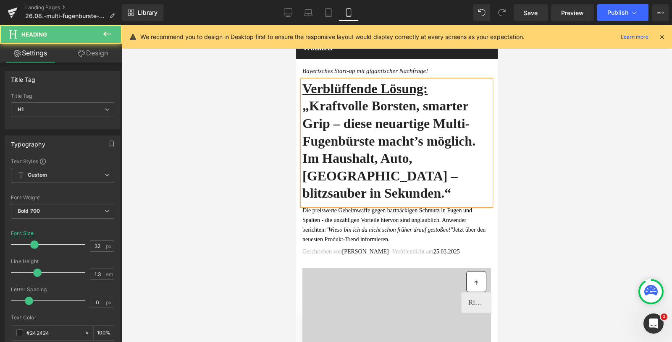
click at [413, 161] on h1 "Verblüffende Lösung: „Kraftvolle Borsten, smarter Grip – diese neuartige Multi-…" at bounding box center [396, 141] width 188 height 122
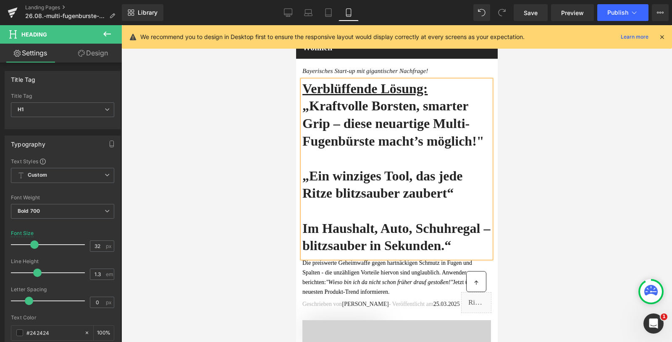
drag, startPoint x: 414, startPoint y: 159, endPoint x: 360, endPoint y: 109, distance: 74.3
click at [360, 109] on h1 "Verblüffende Lösung: „Kraftvolle Borsten, smarter Grip – diese neuartige Multi-…" at bounding box center [396, 115] width 188 height 70
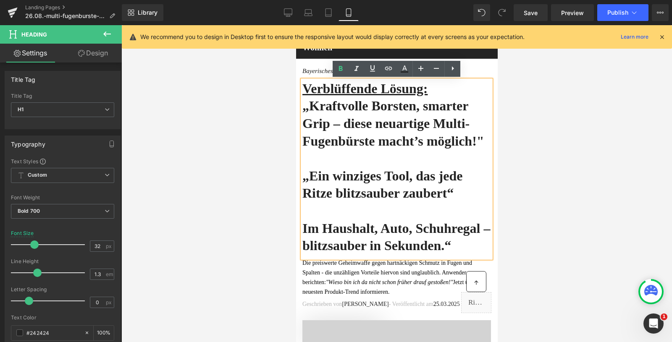
copy h1 "„Kraftvolle Borsten, smarter Grip – diese neuartige Multi-Fugenbürste macht’s m…"
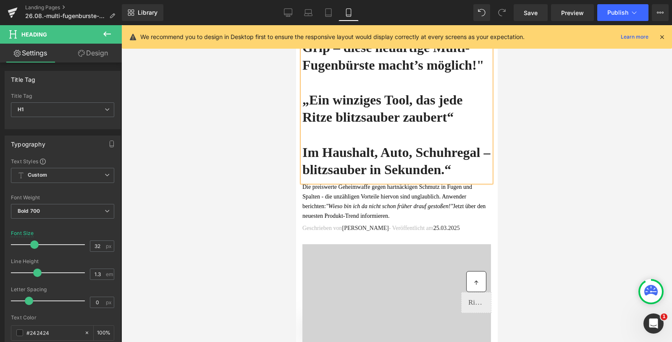
scroll to position [74, 0]
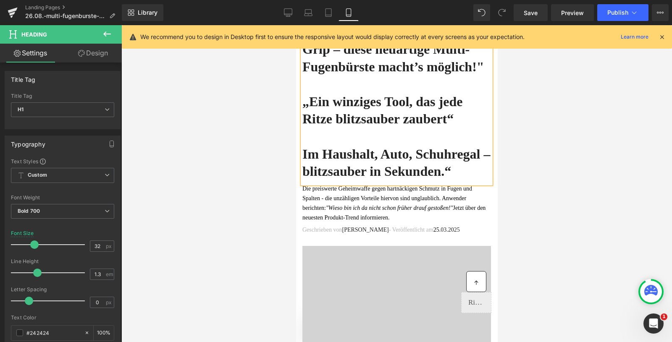
click at [412, 225] on div "Die preiswerte Geheimwaffe gegen hartnäckigen Schmutz in Fugen und Spalten - d …" at bounding box center [396, 205] width 188 height 42
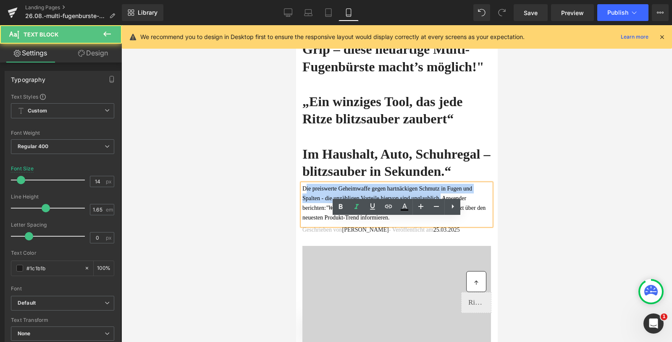
drag, startPoint x: 455, startPoint y: 233, endPoint x: 305, endPoint y: 226, distance: 150.4
click at [305, 222] on p "Die preiswerte Geheimwaffe gegen hartnäckigen Schmutz in Fugen und Spalten - d …" at bounding box center [396, 203] width 188 height 39
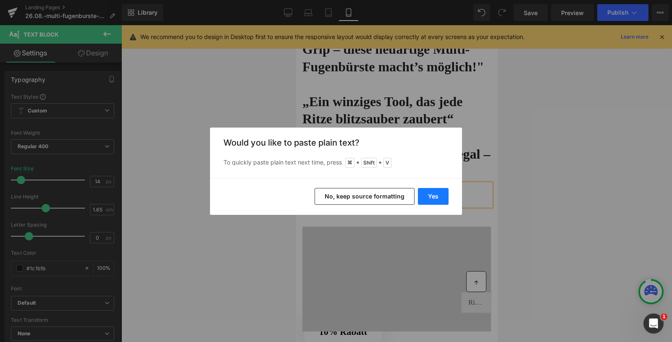
click at [429, 198] on button "Yes" at bounding box center [433, 196] width 31 height 17
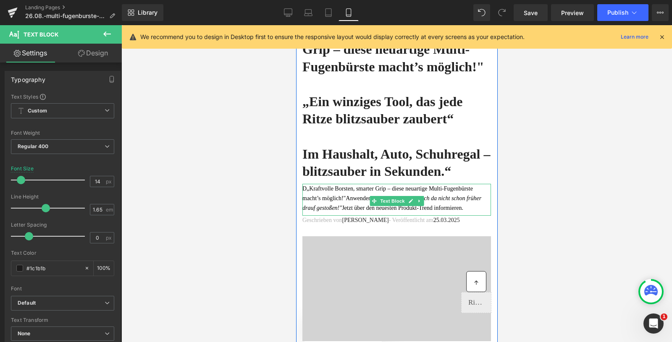
click at [310, 201] on font "D„Kraftvolle Borsten, smarter Grip – diese neuartige Multi-Fugenbürste macht’s …" at bounding box center [387, 194] width 170 height 16
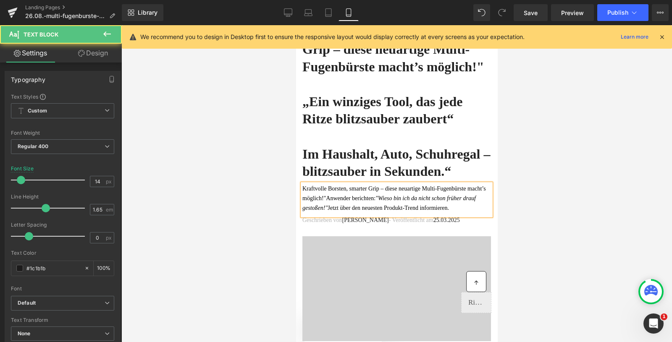
click at [350, 201] on span "Anwender berichten:" at bounding box center [350, 198] width 50 height 6
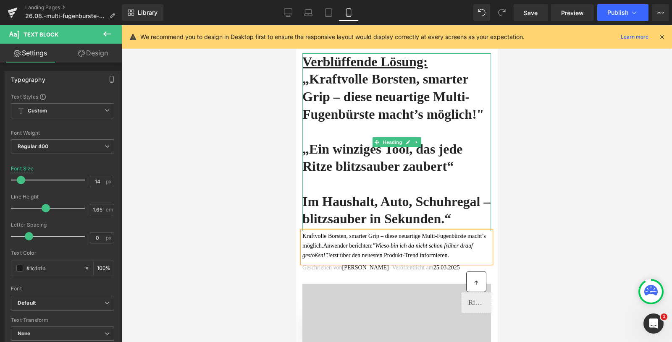
scroll to position [26, 0]
click at [383, 123] on h1 "Verblüffende Lösung: „Kraftvolle Borsten, smarter Grip – diese neuartige Multi-…" at bounding box center [396, 89] width 188 height 70
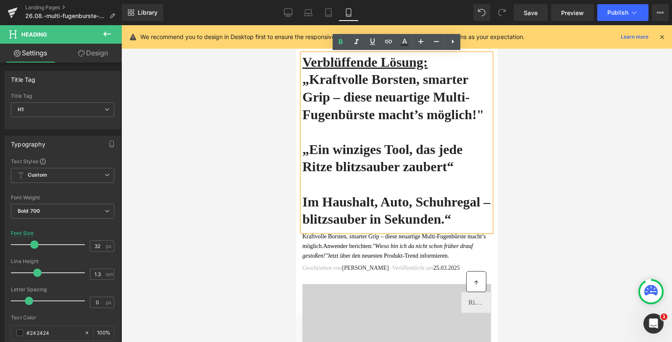
drag, startPoint x: 423, startPoint y: 132, endPoint x: 356, endPoint y: 83, distance: 82.3
click at [356, 83] on h1 "Verblüffende Lösung: „Kraftvolle Borsten, smarter Grip – diese neuartige Multi-…" at bounding box center [396, 89] width 188 height 70
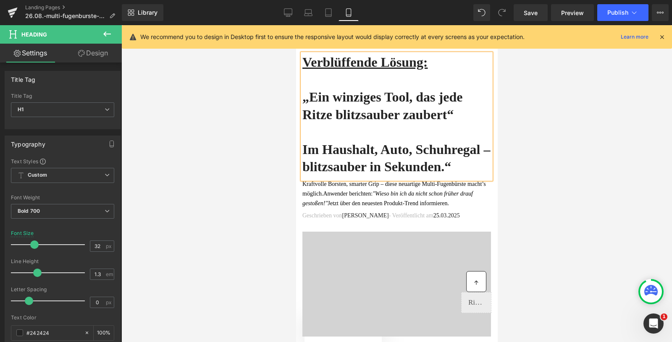
click at [306, 97] on h1 "„Ein winziges Tool, das jede Ritze blitzsauber zaubert“" at bounding box center [396, 106] width 188 height 35
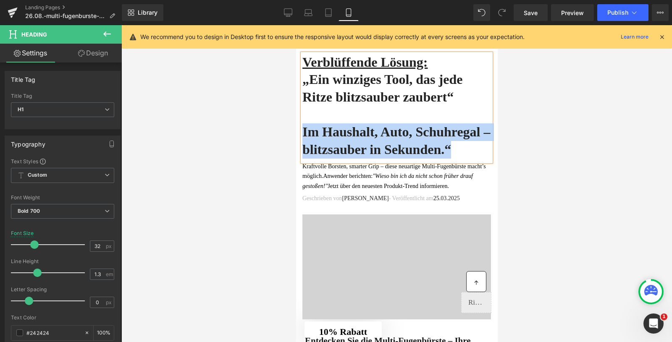
drag, startPoint x: 380, startPoint y: 166, endPoint x: 304, endPoint y: 132, distance: 82.8
click at [304, 132] on h1 "Im Haushalt, Auto, Schuhregal – blitzsauber in Sekunden.“" at bounding box center [396, 140] width 188 height 35
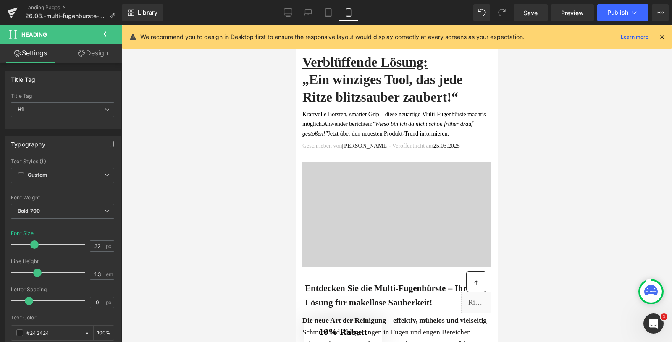
click at [544, 162] on div at bounding box center [396, 183] width 550 height 317
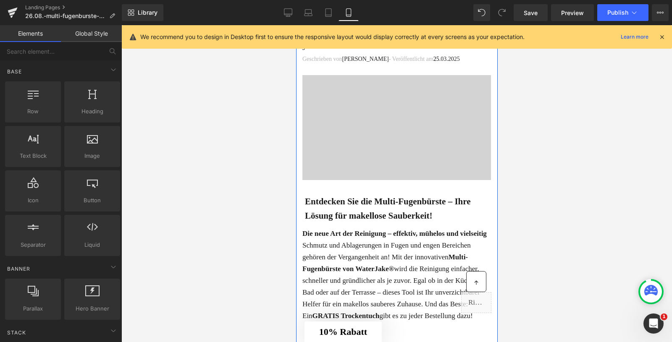
scroll to position [0, 0]
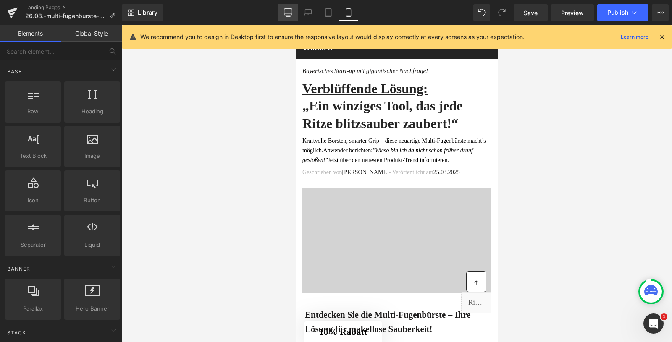
click at [286, 17] on link "Desktop" at bounding box center [288, 12] width 20 height 17
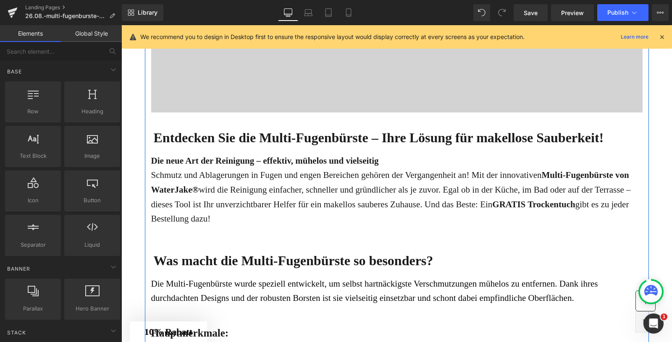
scroll to position [421, 0]
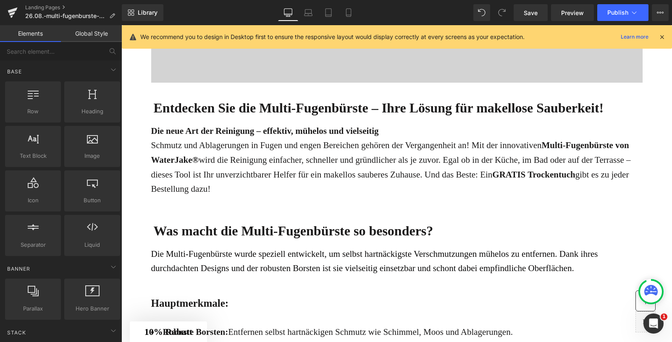
click at [625, 23] on div "Library Desktop Desktop Laptop Tablet Mobile Save Preview Publish Scheduled Vie…" at bounding box center [397, 12] width 550 height 25
click at [617, 14] on span "Publish" at bounding box center [617, 12] width 21 height 7
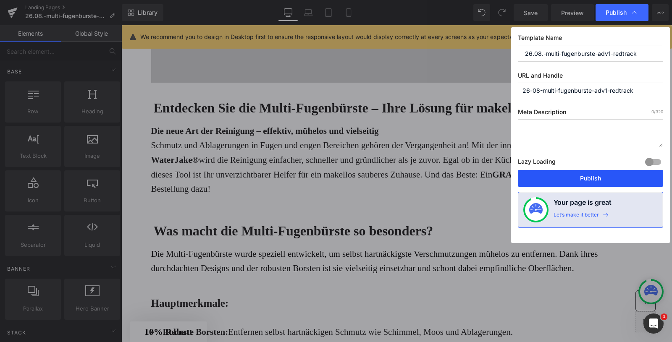
click at [572, 178] on button "Publish" at bounding box center [589, 178] width 145 height 17
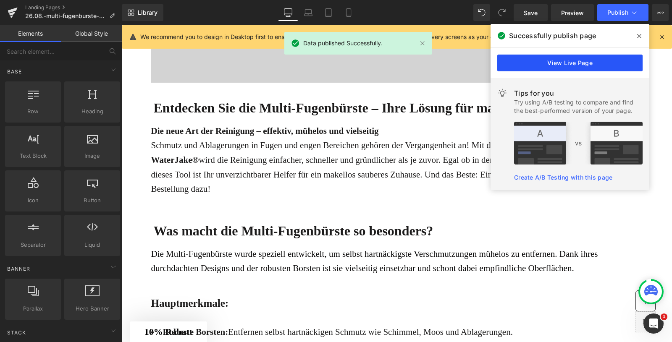
click at [0, 0] on link "View Live Page" at bounding box center [0, 0] width 0 height 0
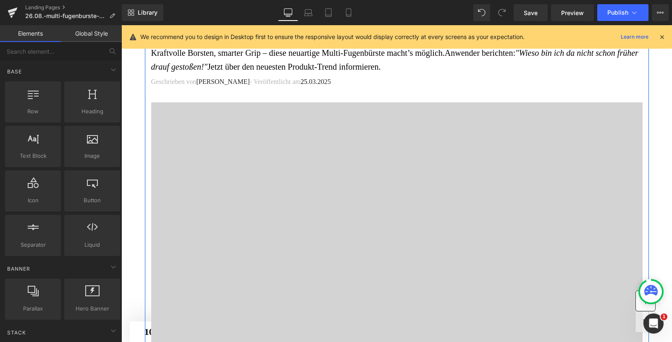
scroll to position [189, 0]
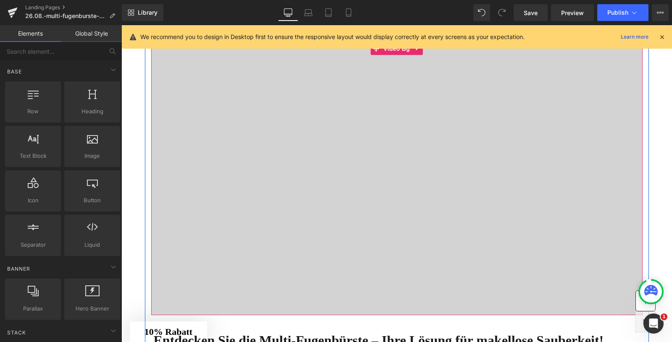
click at [356, 163] on div at bounding box center [396, 178] width 491 height 273
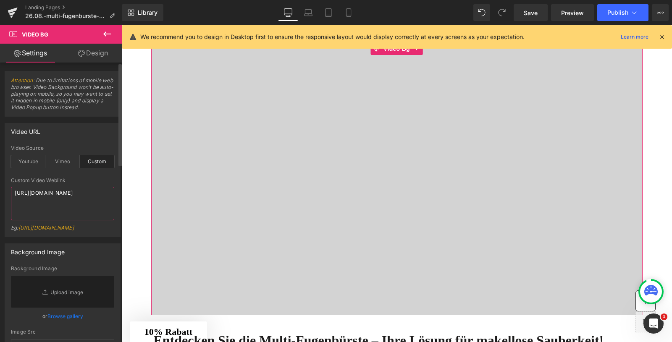
click at [47, 199] on textarea "https://cdn.shopify.com/videos/c/o/v/72c9850777d446b7b37da6d73dc7957f.mp4" at bounding box center [62, 204] width 103 height 34
paste textarea "9604c064b2424616bd5c84d9fe140ca0"
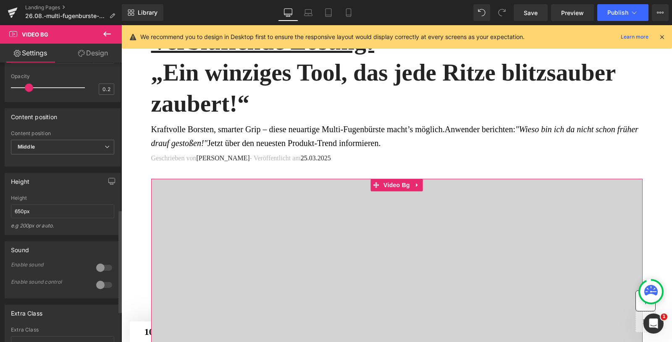
scroll to position [399, 0]
type textarea "https://cdn.shopify.com/videos/c/o/v/9604c064b2424616bd5c84d9fe140ca0.mp4"
click at [107, 190] on button "button" at bounding box center [111, 182] width 13 height 16
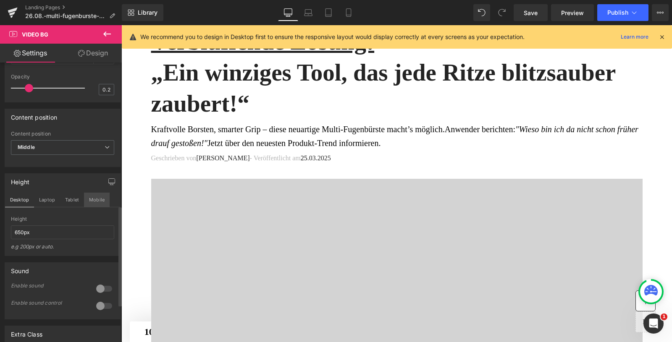
click at [100, 207] on button "Mobile" at bounding box center [97, 200] width 26 height 14
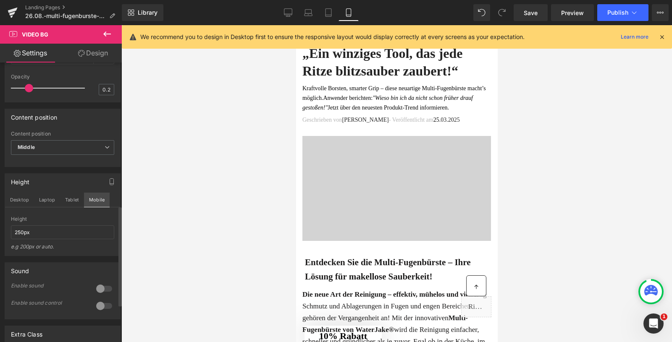
scroll to position [10, 0]
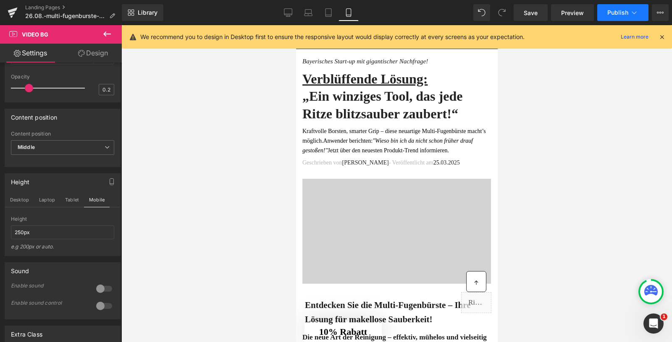
click at [623, 12] on span "Publish" at bounding box center [617, 12] width 21 height 7
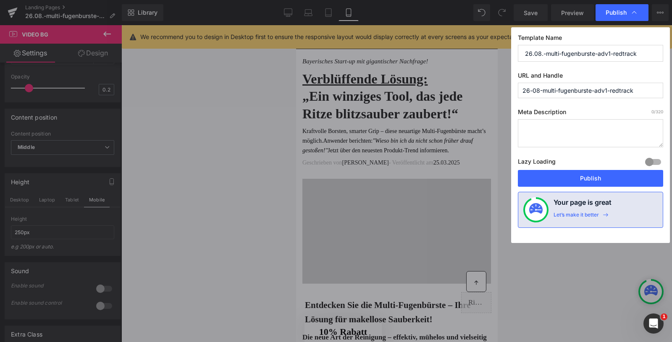
click at [0, 0] on div "Template Name 26.08.-multi-fugenburste-adv1-redtrack URL and Handle 26-08-multi…" at bounding box center [0, 0] width 0 height 0
click at [0, 0] on button "Publish" at bounding box center [0, 0] width 0 height 0
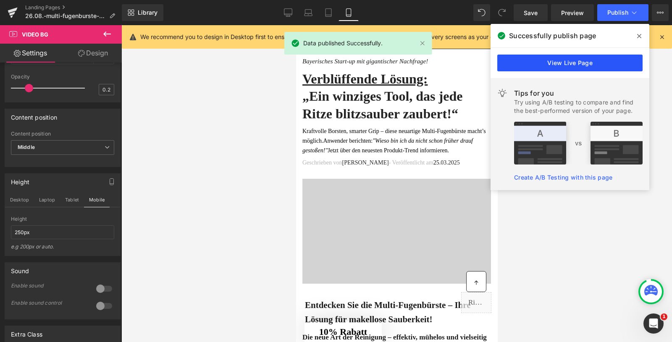
click at [0, 0] on link "View Live Page" at bounding box center [0, 0] width 0 height 0
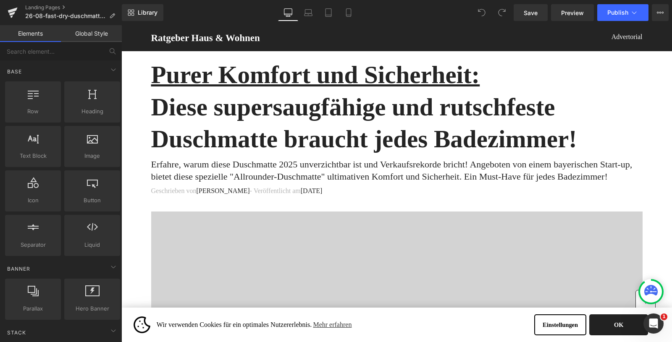
click at [622, 325] on button "OK" at bounding box center [618, 324] width 59 height 21
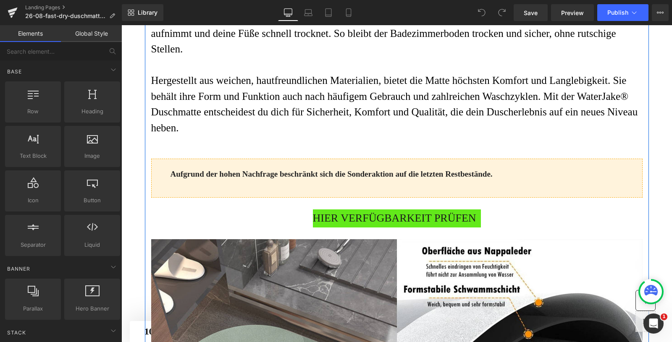
scroll to position [1155, 0]
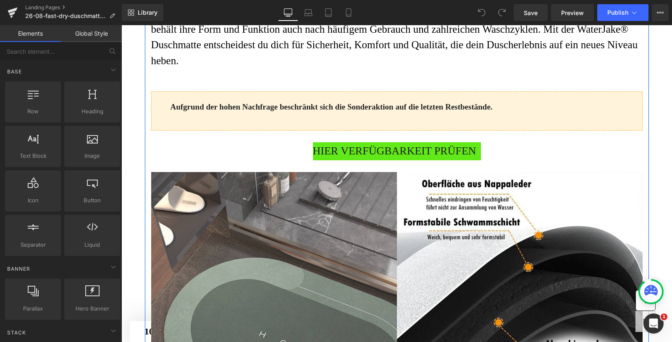
click at [360, 160] on span "HIER VERFÜGBARKEIT PRÜFEN" at bounding box center [394, 151] width 163 height 18
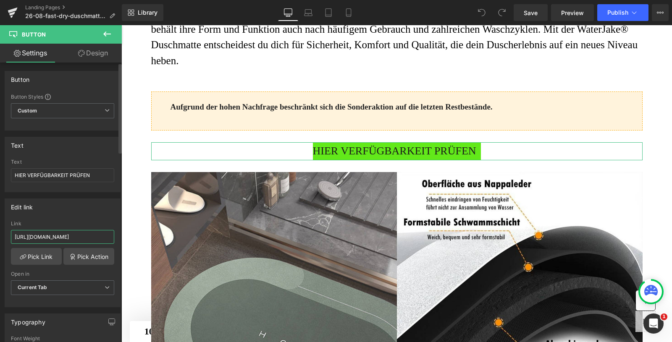
click at [55, 235] on input "[URL][DOMAIN_NAME]" at bounding box center [62, 237] width 103 height 14
type input "[URL][DOMAIN_NAME]"
click at [29, 255] on link "Pick Link" at bounding box center [36, 256] width 51 height 17
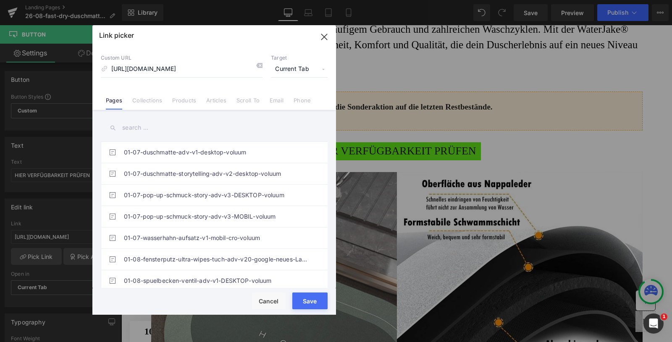
click at [0, 0] on button "Save" at bounding box center [0, 0] width 0 height 0
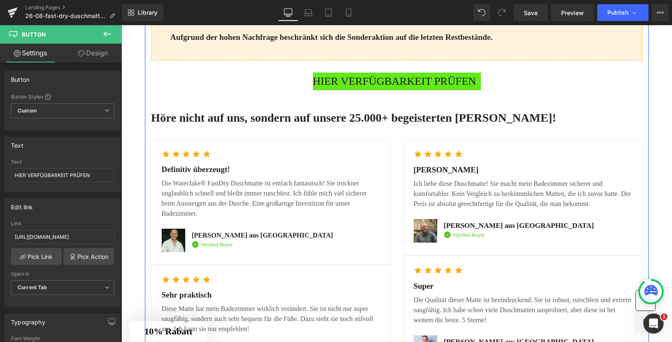
scroll to position [3015, 0]
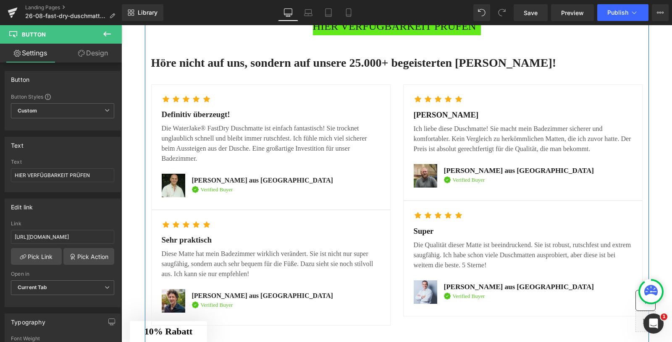
click at [379, 36] on span "HIER VERFÜGBARKEIT PRÜFEN" at bounding box center [394, 27] width 163 height 18
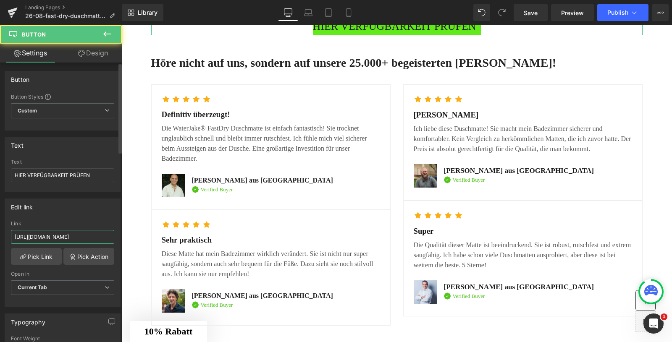
click at [55, 236] on input "https://www.waterjake.de/products/waterjake-duschmatte" at bounding box center [62, 237] width 103 height 14
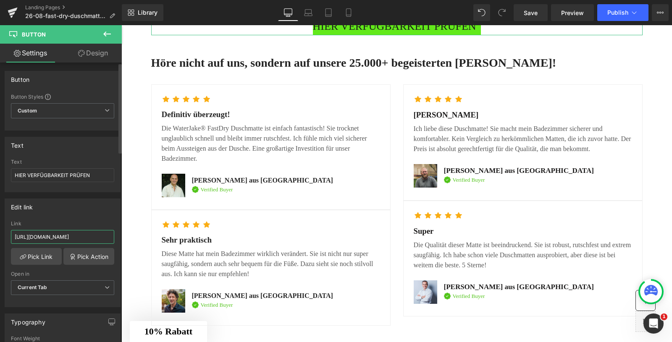
click at [55, 236] on input "https://www.waterjake.de/products/waterjake-duschmatte" at bounding box center [62, 237] width 103 height 14
paste input "shop.waterjake.de/click"
type input "[URL][DOMAIN_NAME]"
click at [35, 255] on link "Pick Link" at bounding box center [36, 256] width 51 height 17
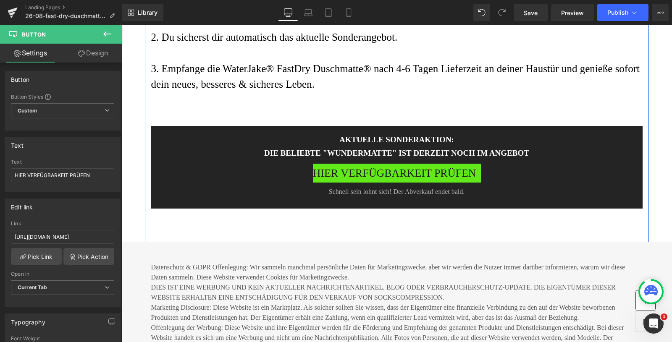
scroll to position [4217, 0]
click at [367, 182] on span "HIER VERFÜGBARKEIT PRÜFEN" at bounding box center [394, 173] width 163 height 18
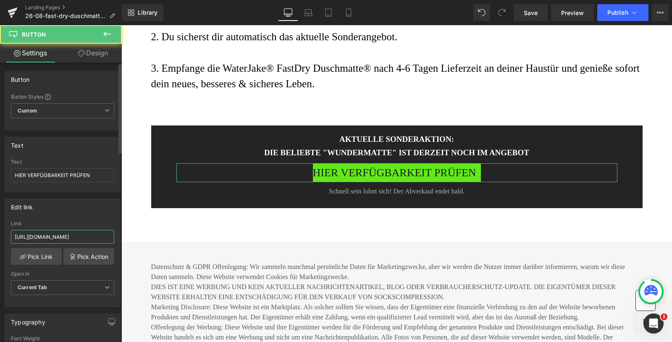
click at [71, 235] on input "https://www.waterjake.de/products/waterjake-duschmatte" at bounding box center [62, 237] width 103 height 14
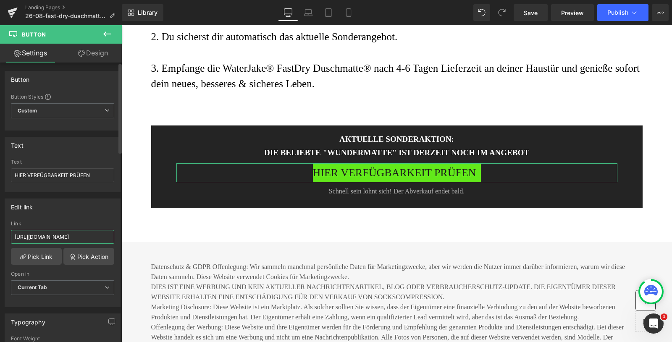
click at [71, 235] on input "https://www.waterjake.de/products/waterjake-duschmatte" at bounding box center [62, 237] width 103 height 14
paste input "shop.waterjake.de/click"
type input "[URL][DOMAIN_NAME]"
click at [27, 255] on link "Pick Link" at bounding box center [36, 256] width 51 height 17
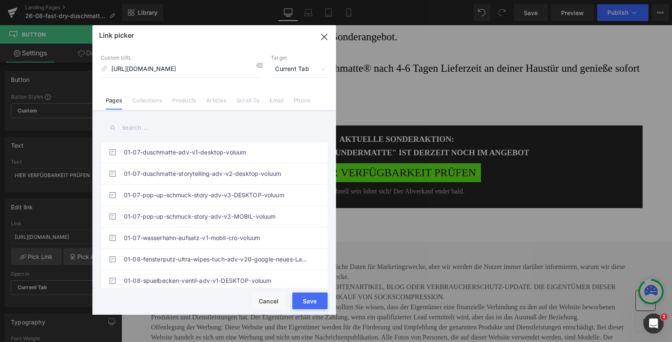
click at [0, 0] on button "Save" at bounding box center [0, 0] width 0 height 0
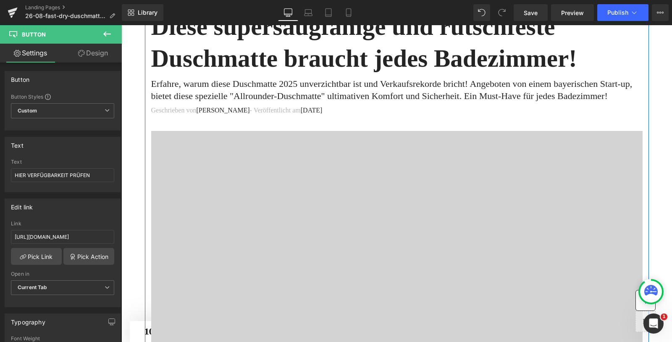
scroll to position [0, 0]
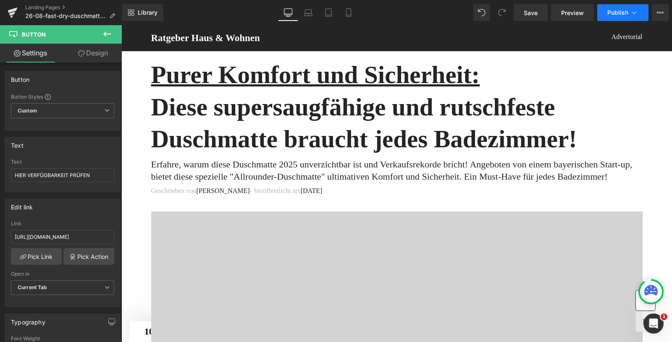
click at [624, 12] on span "Publish" at bounding box center [617, 12] width 21 height 7
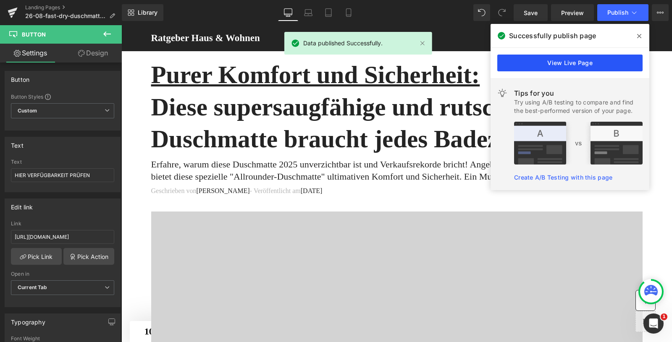
click at [0, 0] on link "View Live Page" at bounding box center [0, 0] width 0 height 0
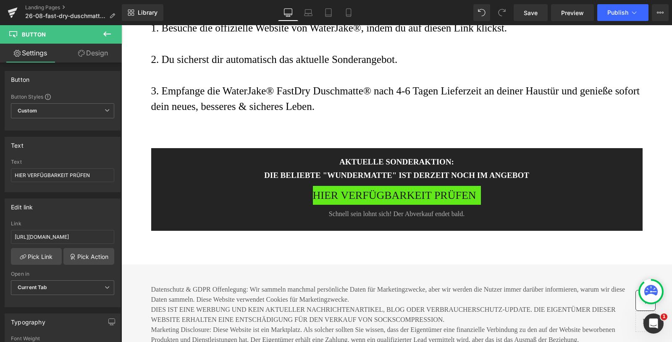
scroll to position [4016, 0]
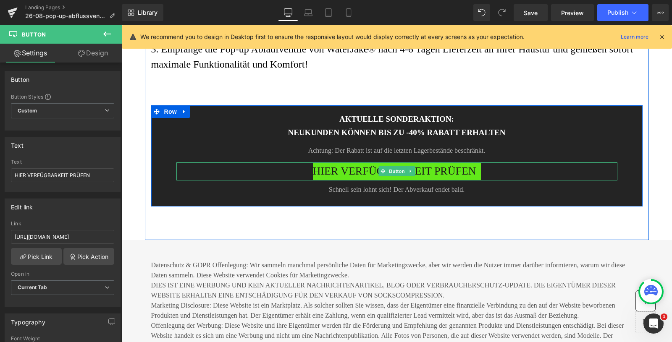
click at [332, 180] on span "HIER VERFÜGBARKEIT PRÜFEN" at bounding box center [394, 171] width 163 height 18
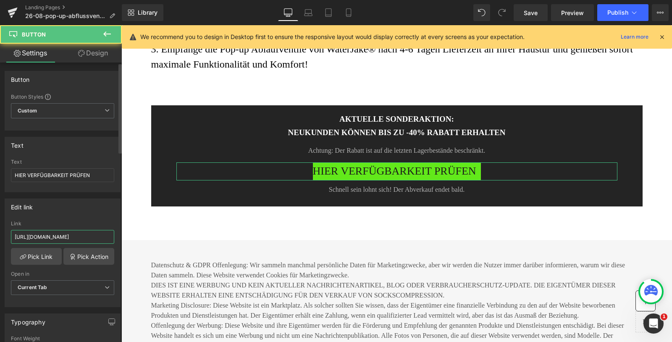
click at [60, 237] on input "[URL][DOMAIN_NAME]" at bounding box center [62, 237] width 103 height 14
